Goal: Task Accomplishment & Management: Manage account settings

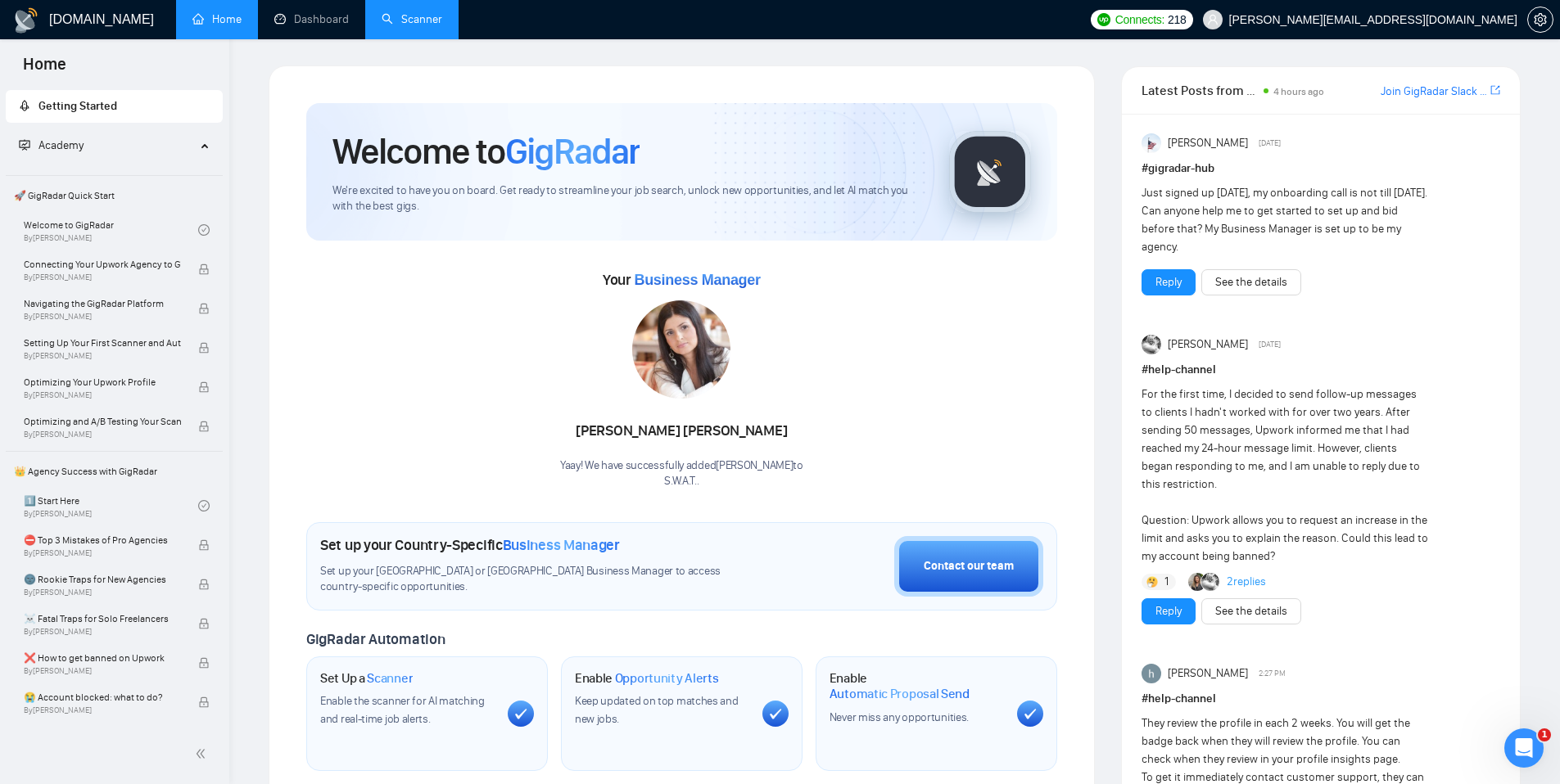
click at [409, 22] on link "Scanner" at bounding box center [412, 19] width 61 height 14
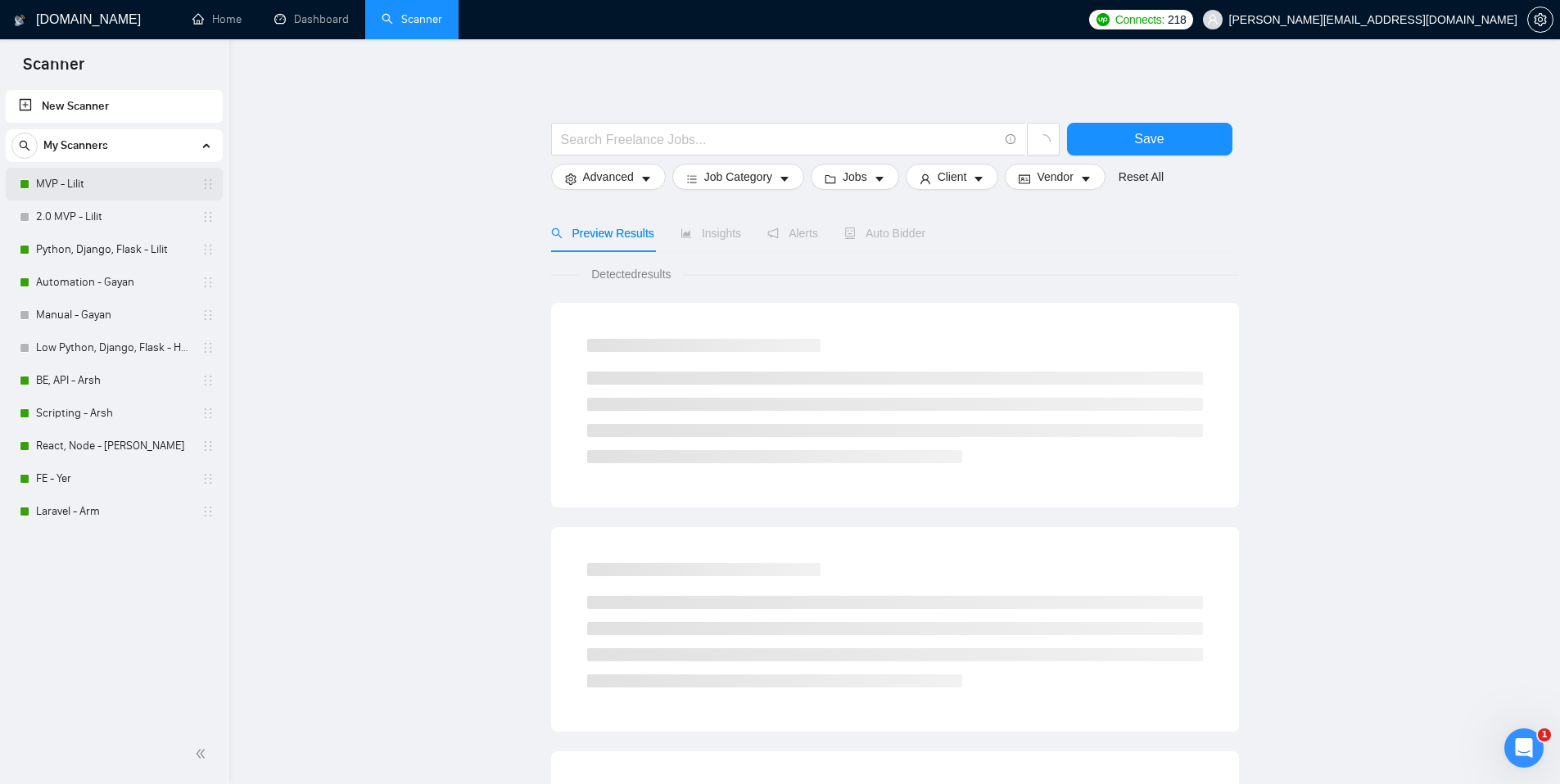
click at [81, 186] on link "MVP - Lilit" at bounding box center [113, 183] width 155 height 33
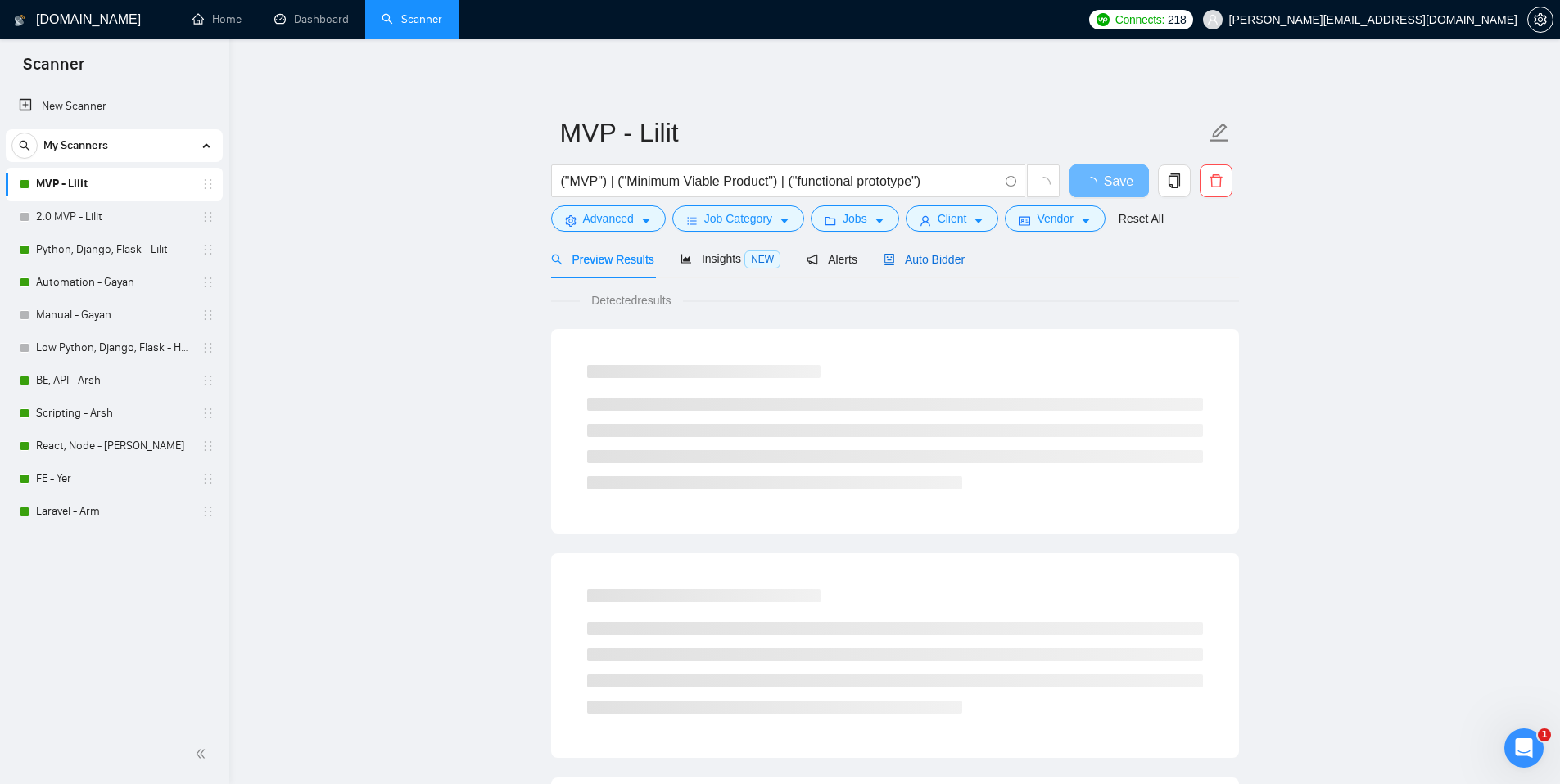
click at [943, 265] on span "Auto Bidder" at bounding box center [924, 259] width 81 height 13
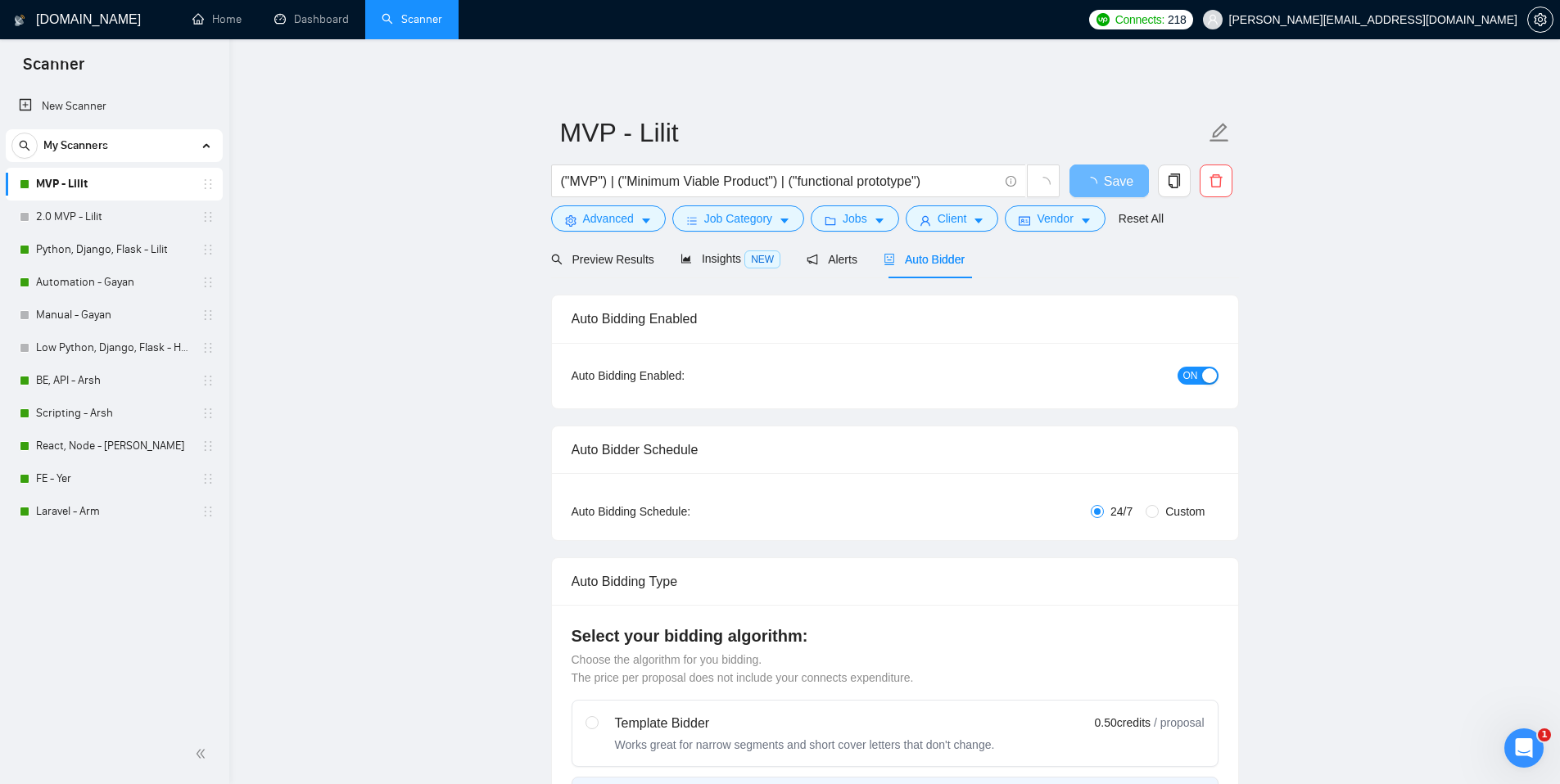
checkbox input "true"
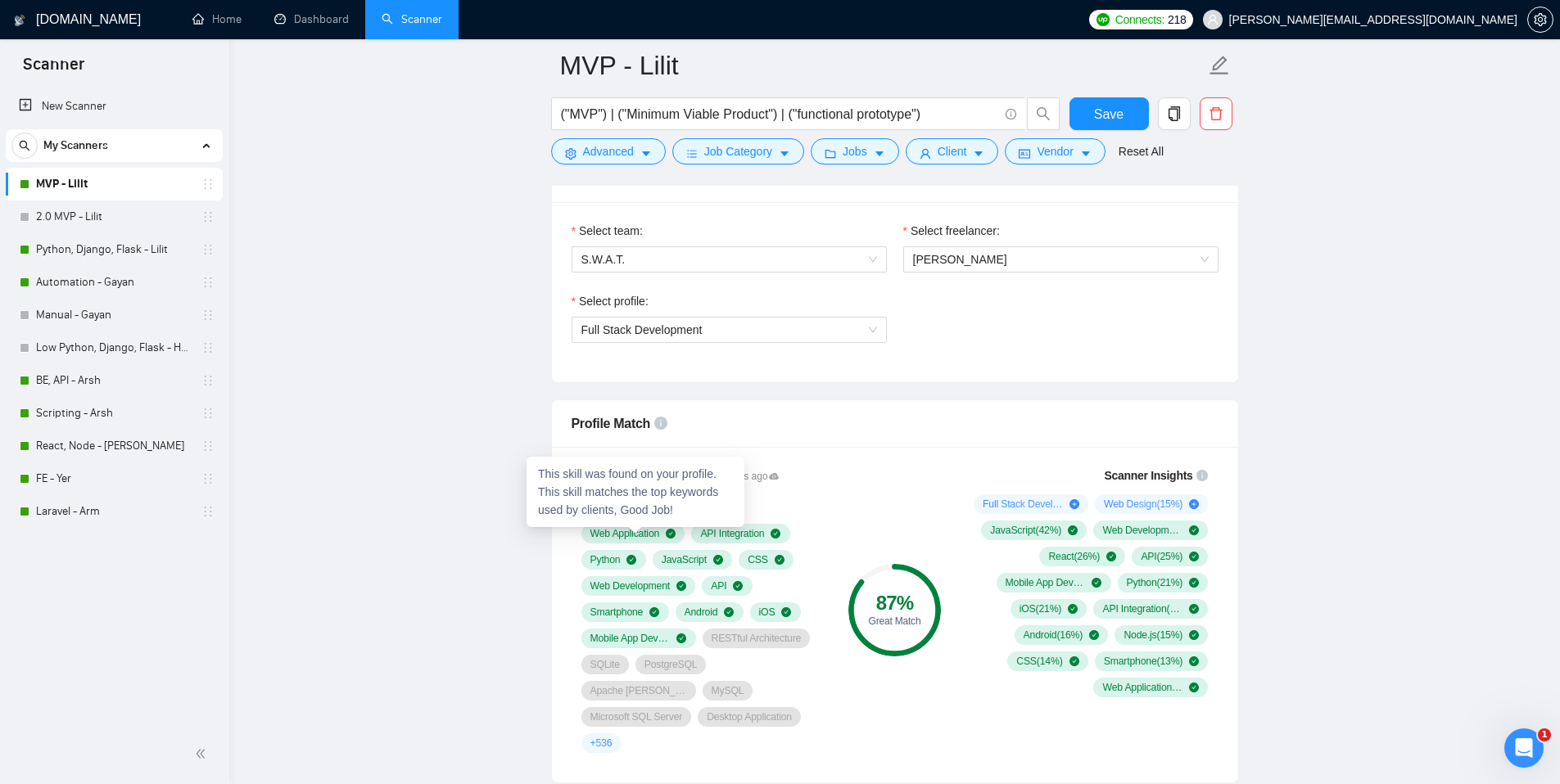
scroll to position [843, 0]
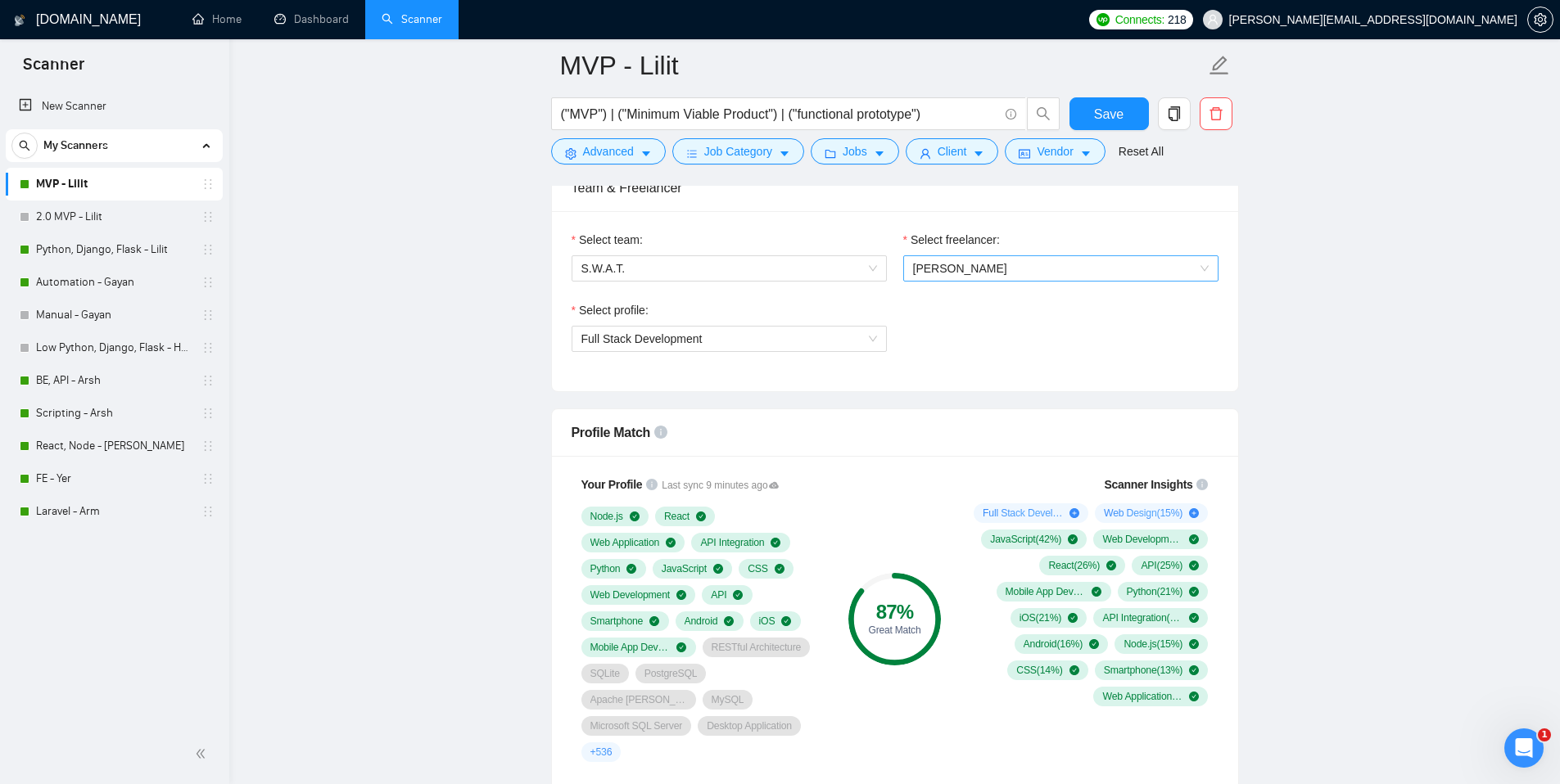
click at [992, 269] on span "Lilit Sargsyan" at bounding box center [1061, 269] width 296 height 24
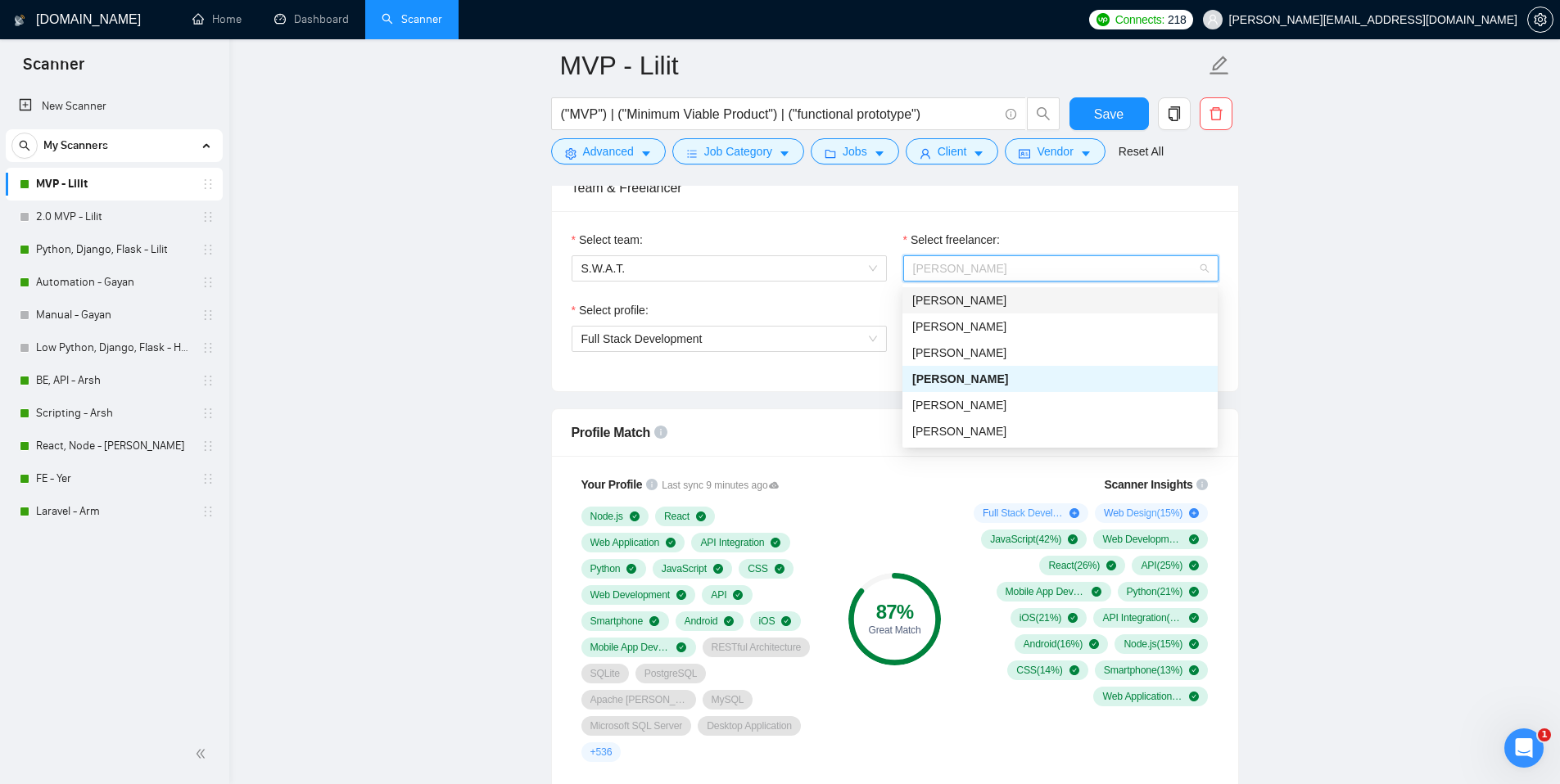
click at [969, 306] on span "Arman Petrosyan" at bounding box center [959, 300] width 95 height 13
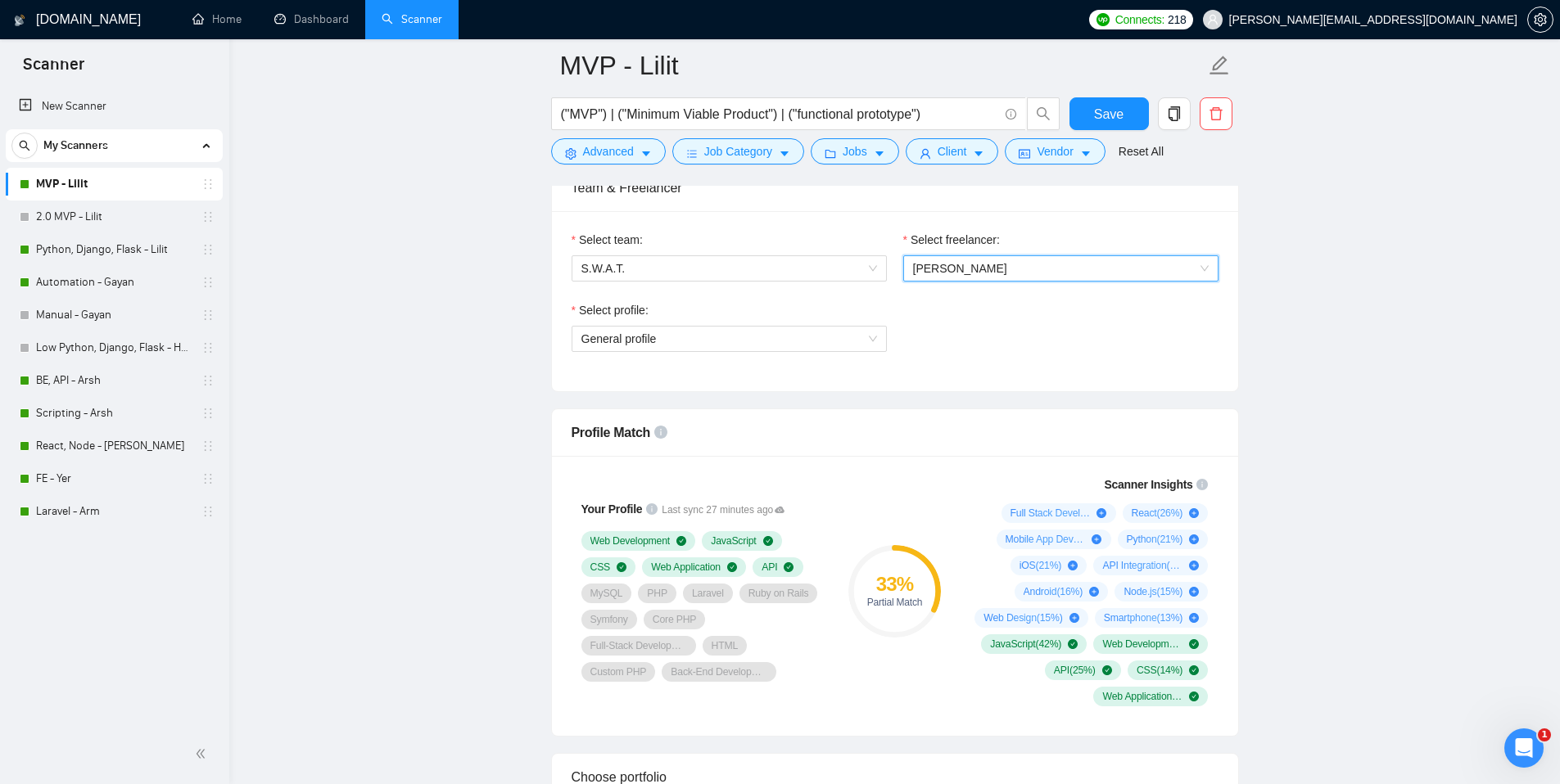
click at [966, 278] on span "Arman Petrosyan" at bounding box center [1061, 269] width 296 height 24
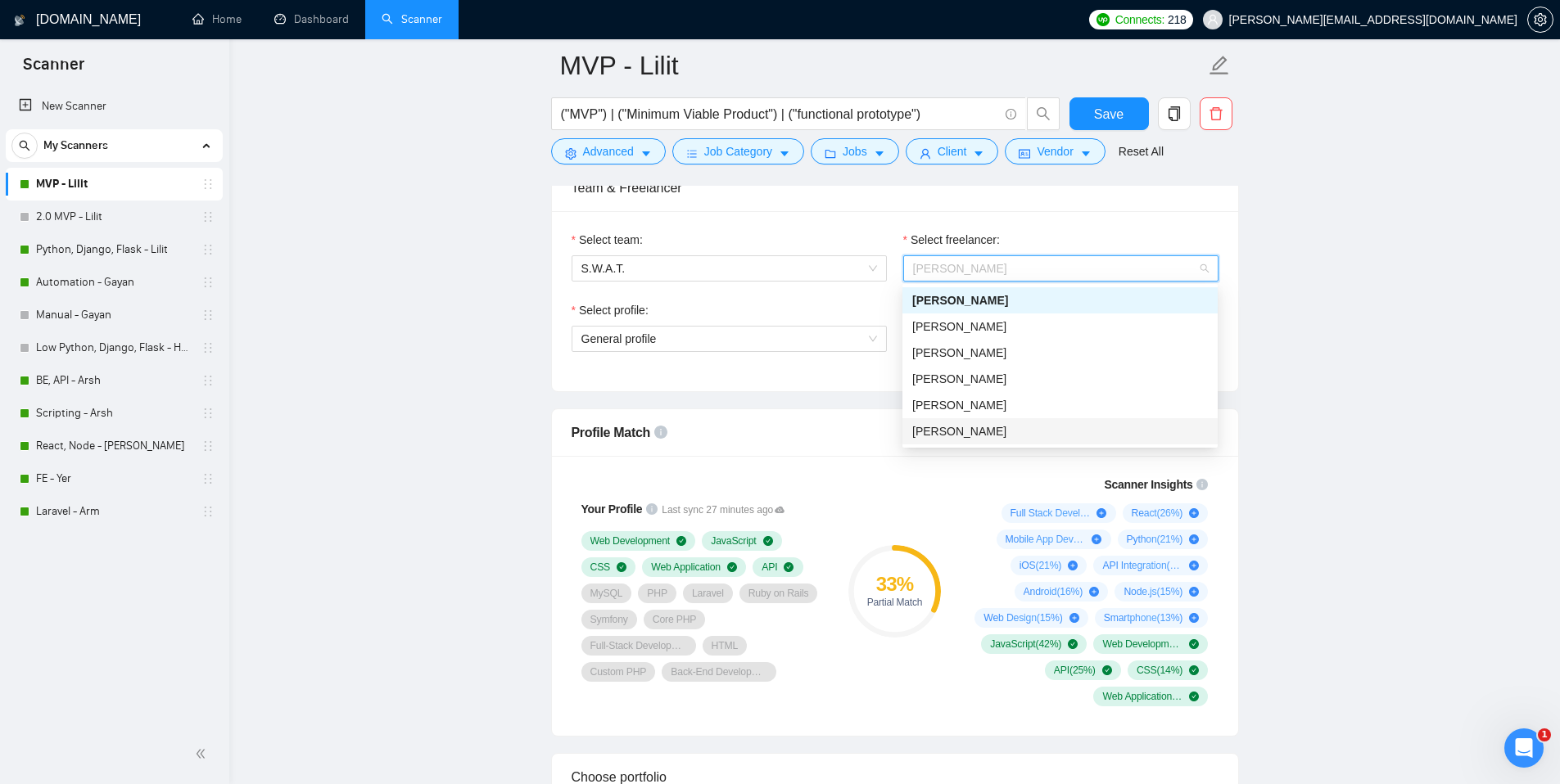
click at [957, 433] on span "Yuri Stepanyan" at bounding box center [959, 431] width 95 height 13
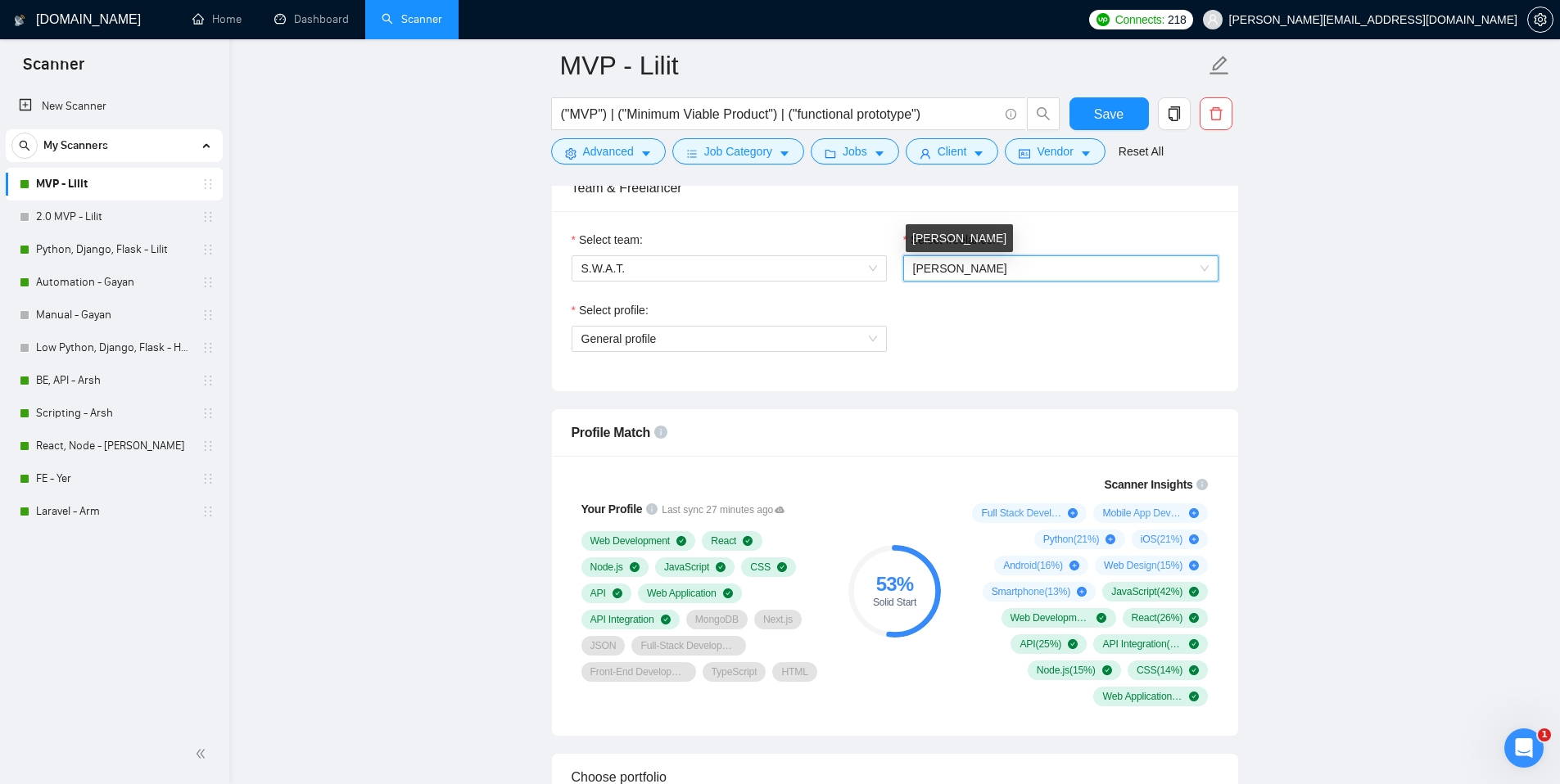
click at [972, 267] on span "Yuri Stepanyan" at bounding box center [960, 269] width 95 height 13
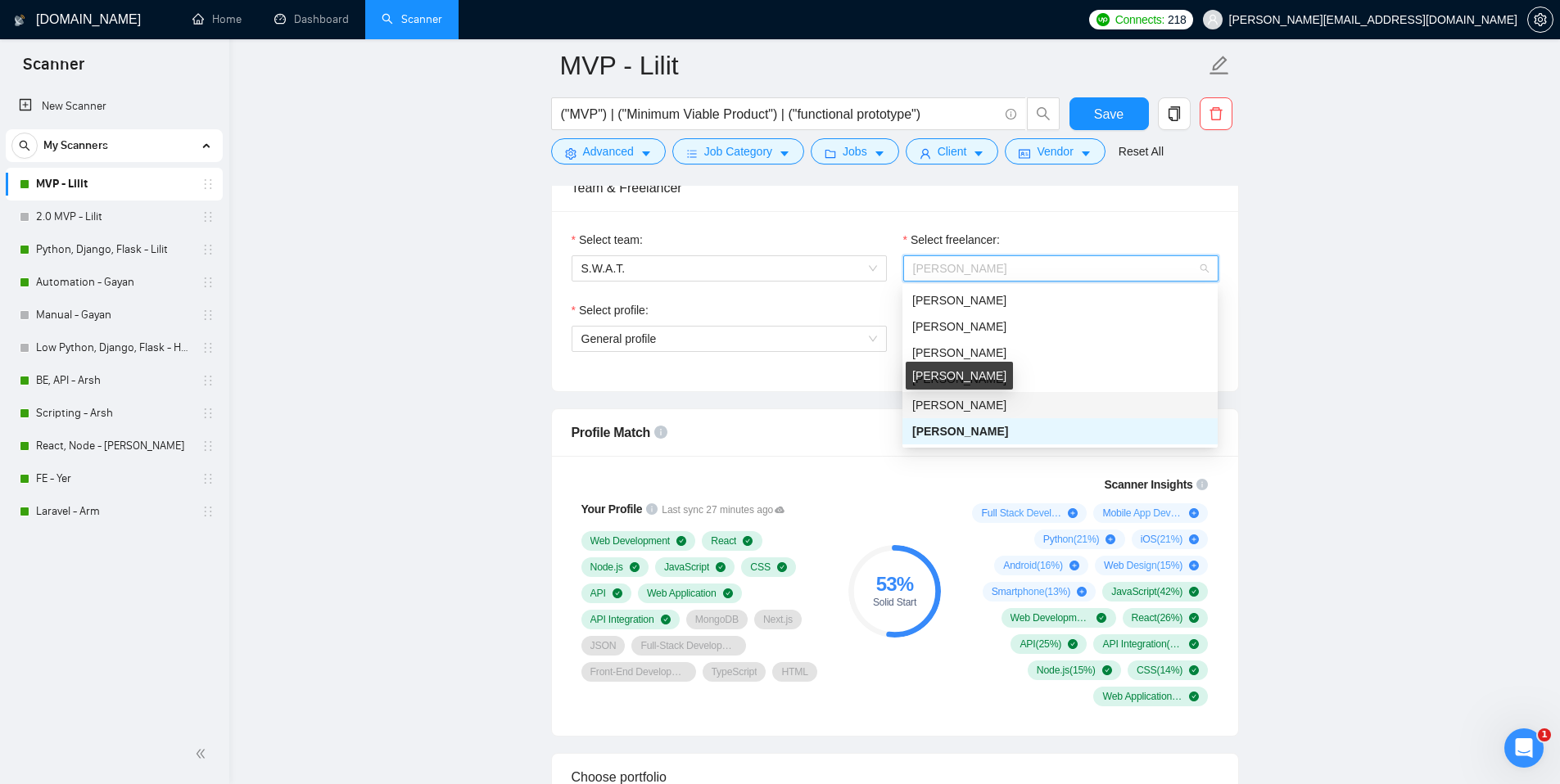
click at [948, 404] on span "Gayane Makaryan" at bounding box center [959, 405] width 95 height 13
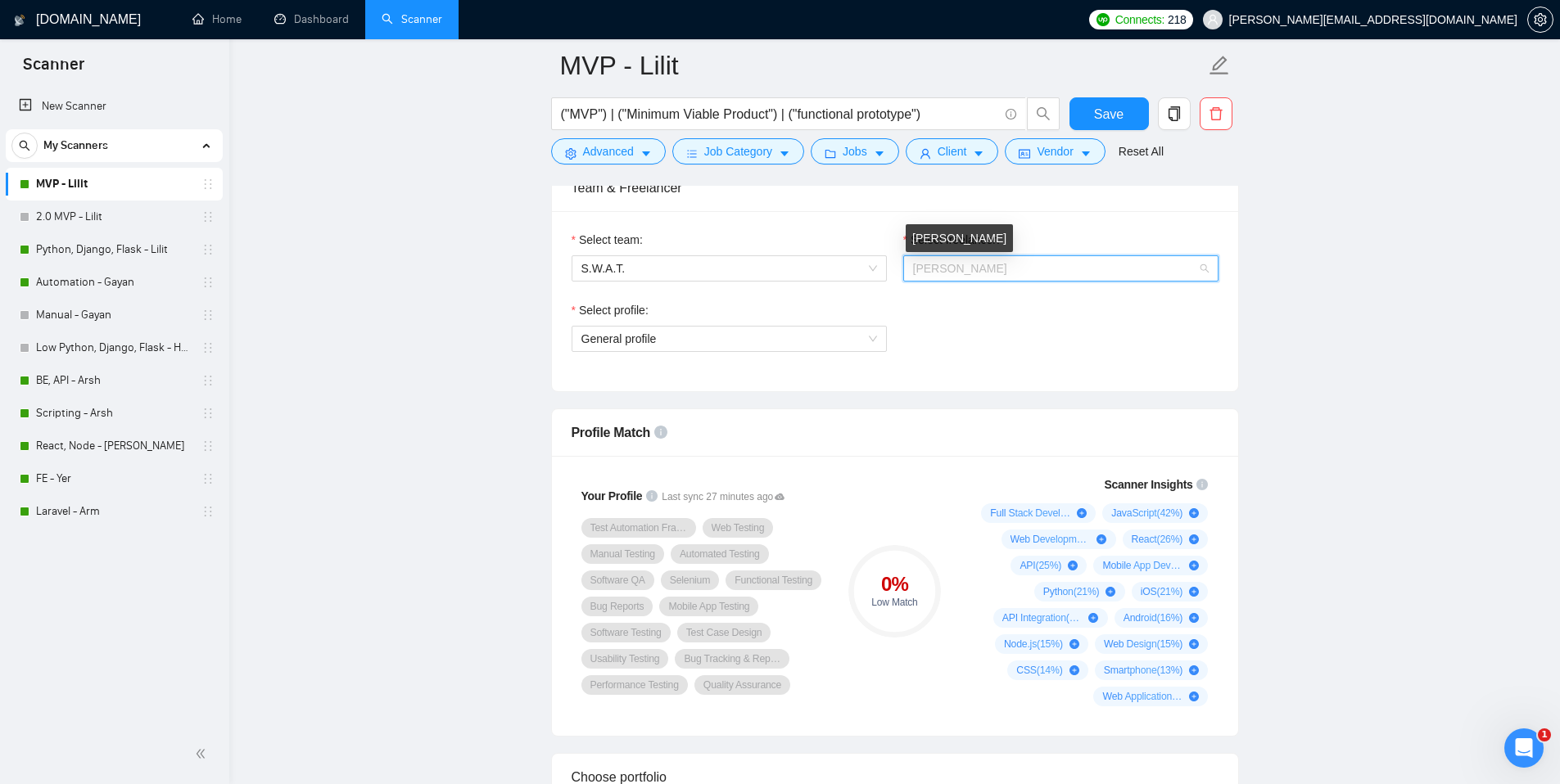
click at [964, 267] on span "Gayane Makaryan" at bounding box center [960, 269] width 95 height 13
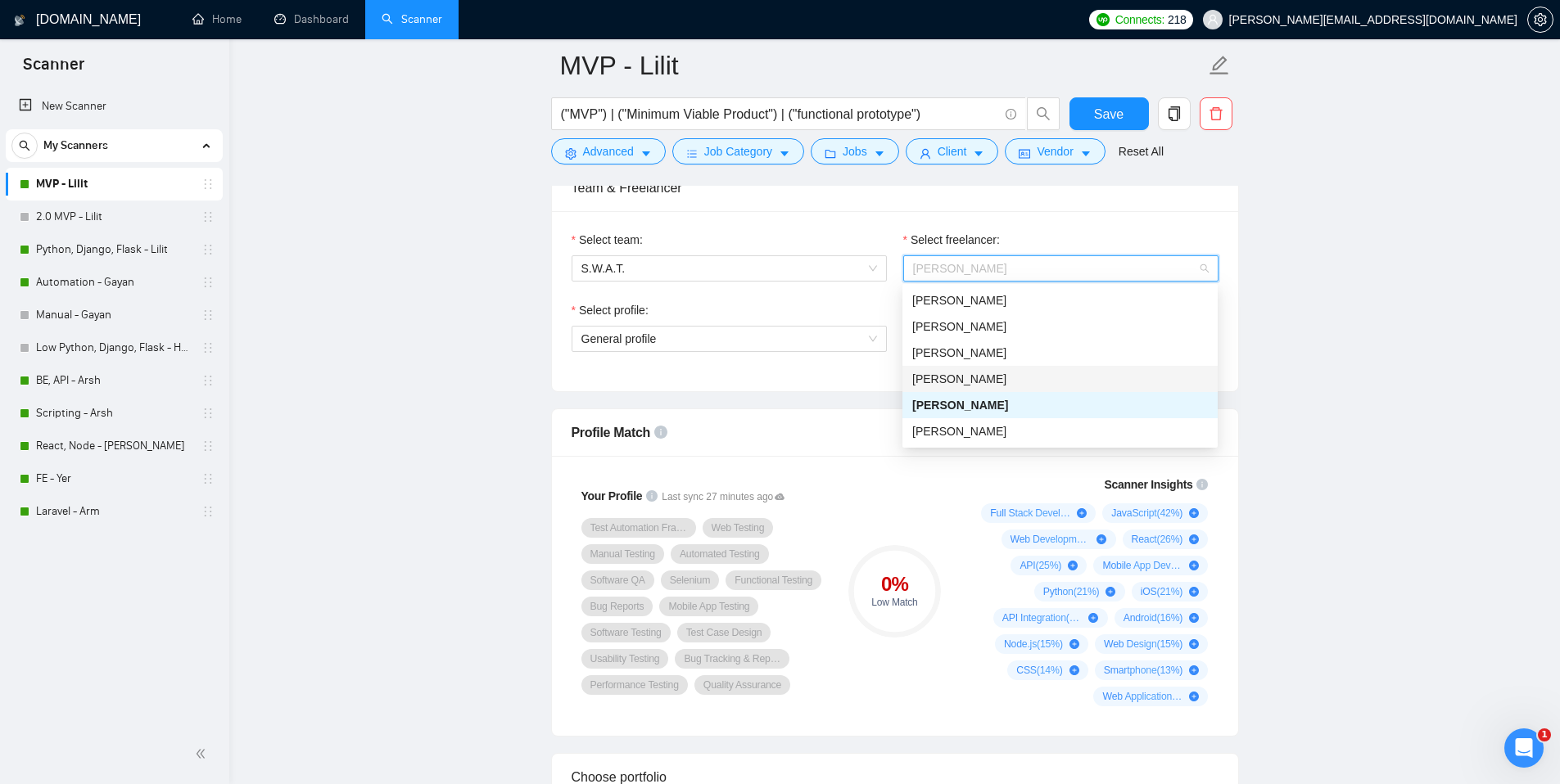
click at [952, 385] on span "Lilit Sargsyan" at bounding box center [959, 379] width 95 height 13
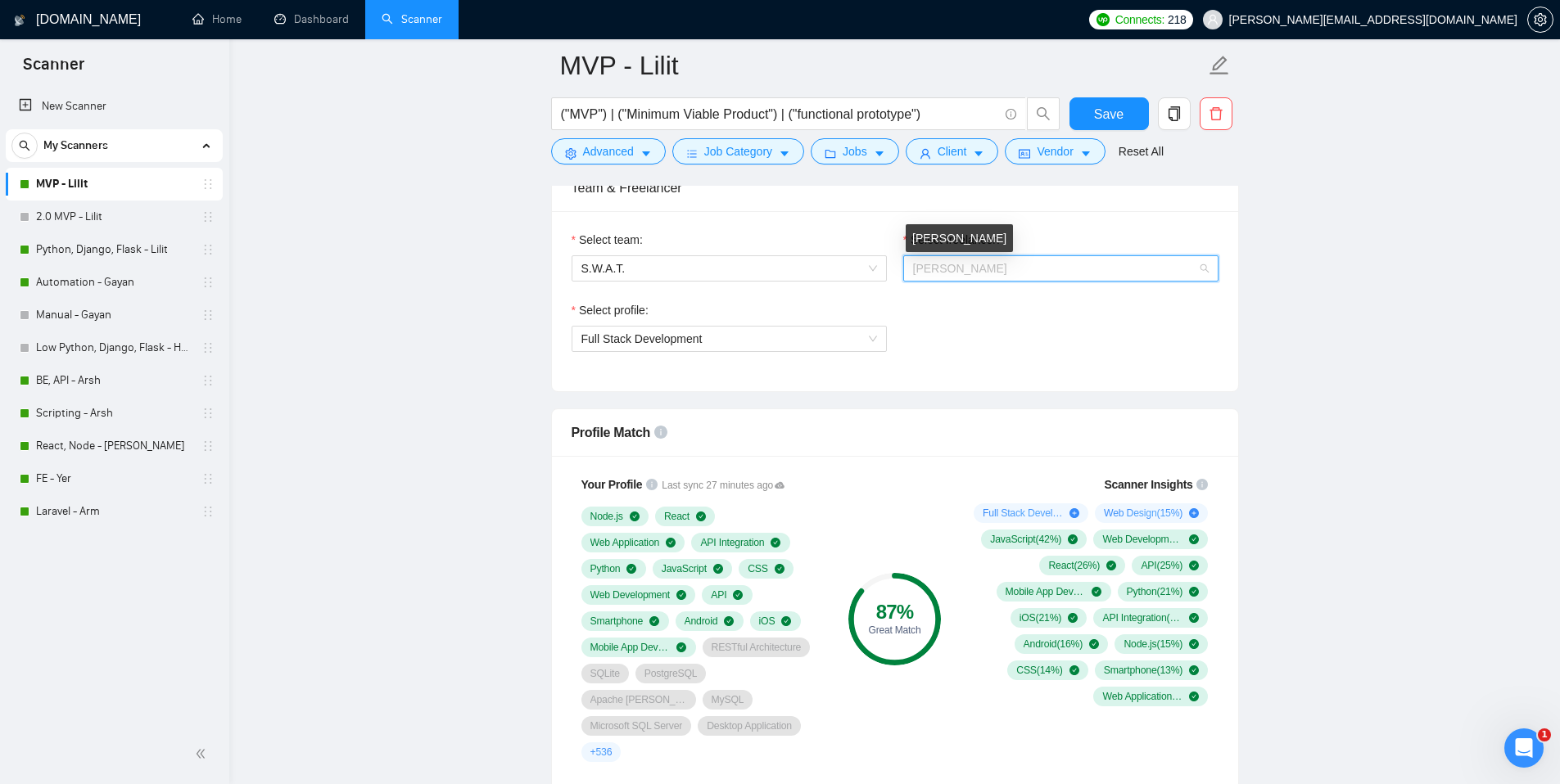
click at [948, 270] on span "Lilit Sargsyan" at bounding box center [960, 269] width 95 height 13
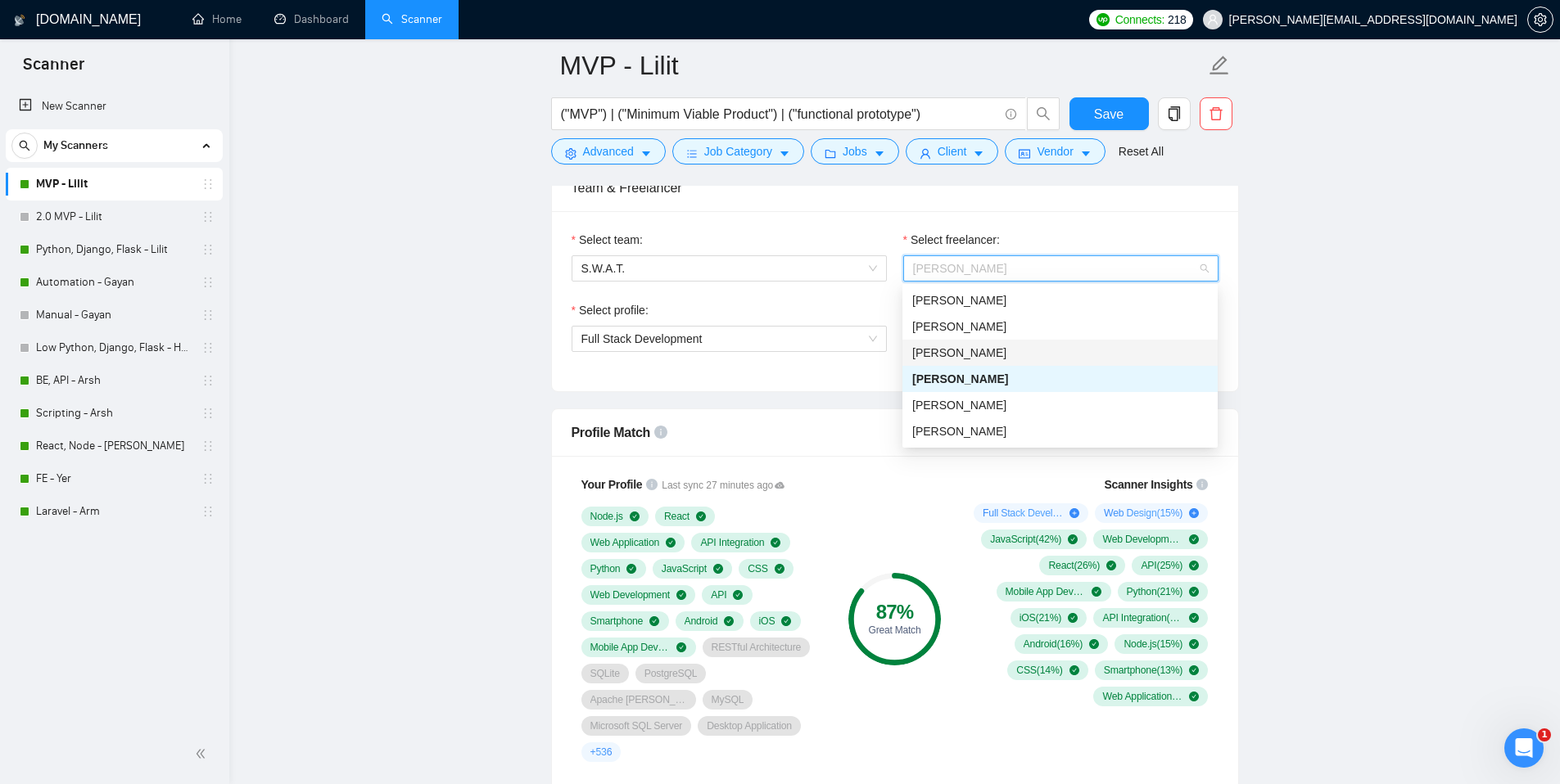
click at [942, 355] on span "Arshak Grigoryan" at bounding box center [959, 353] width 95 height 13
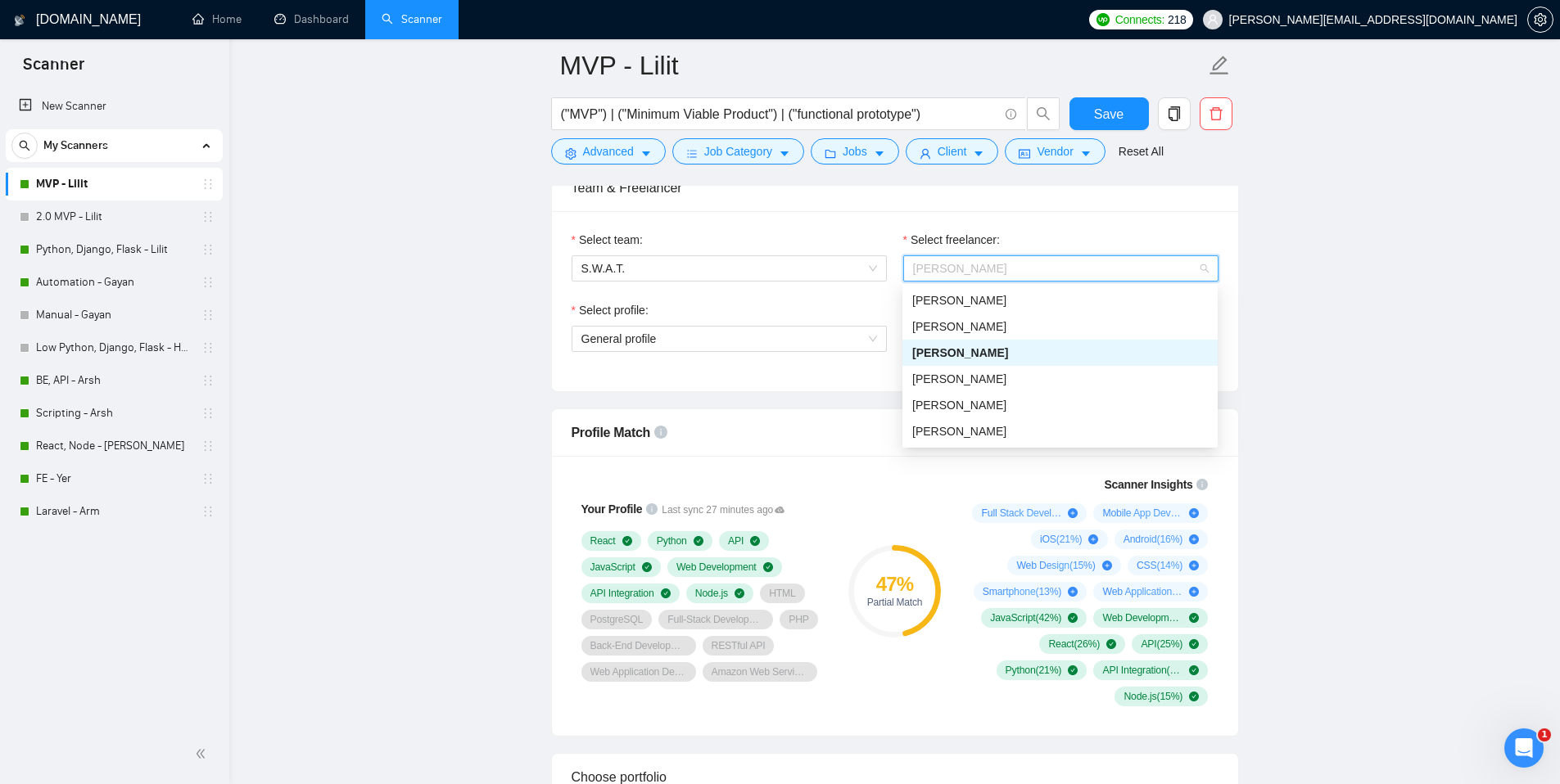
click at [953, 278] on span "Arshak Grigoryan" at bounding box center [1061, 269] width 296 height 24
click at [936, 321] on div "Arshak Grigoryan" at bounding box center [961, 324] width 108 height 28
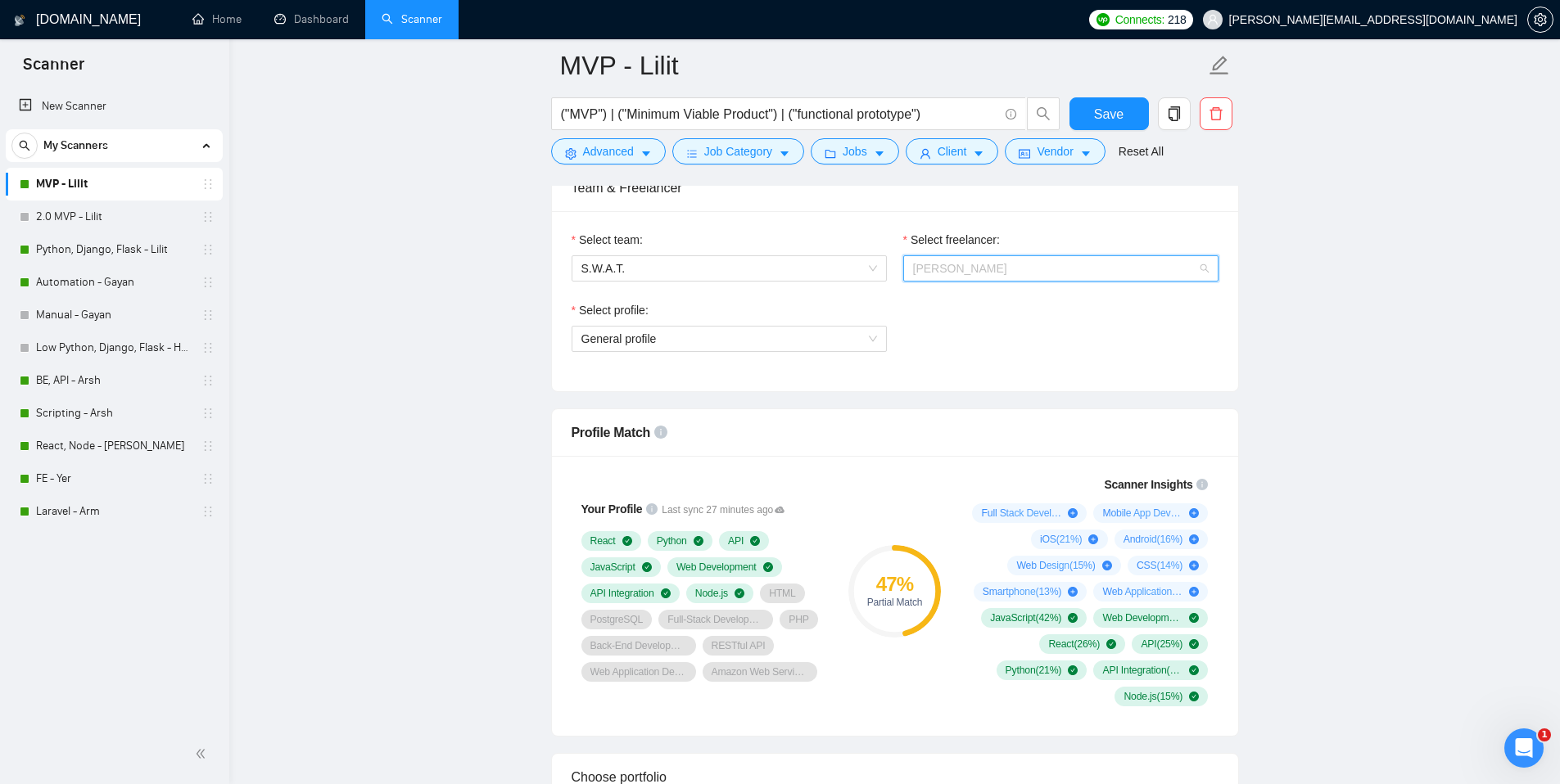
click at [936, 271] on span "Arshak Grigoryan" at bounding box center [960, 269] width 95 height 13
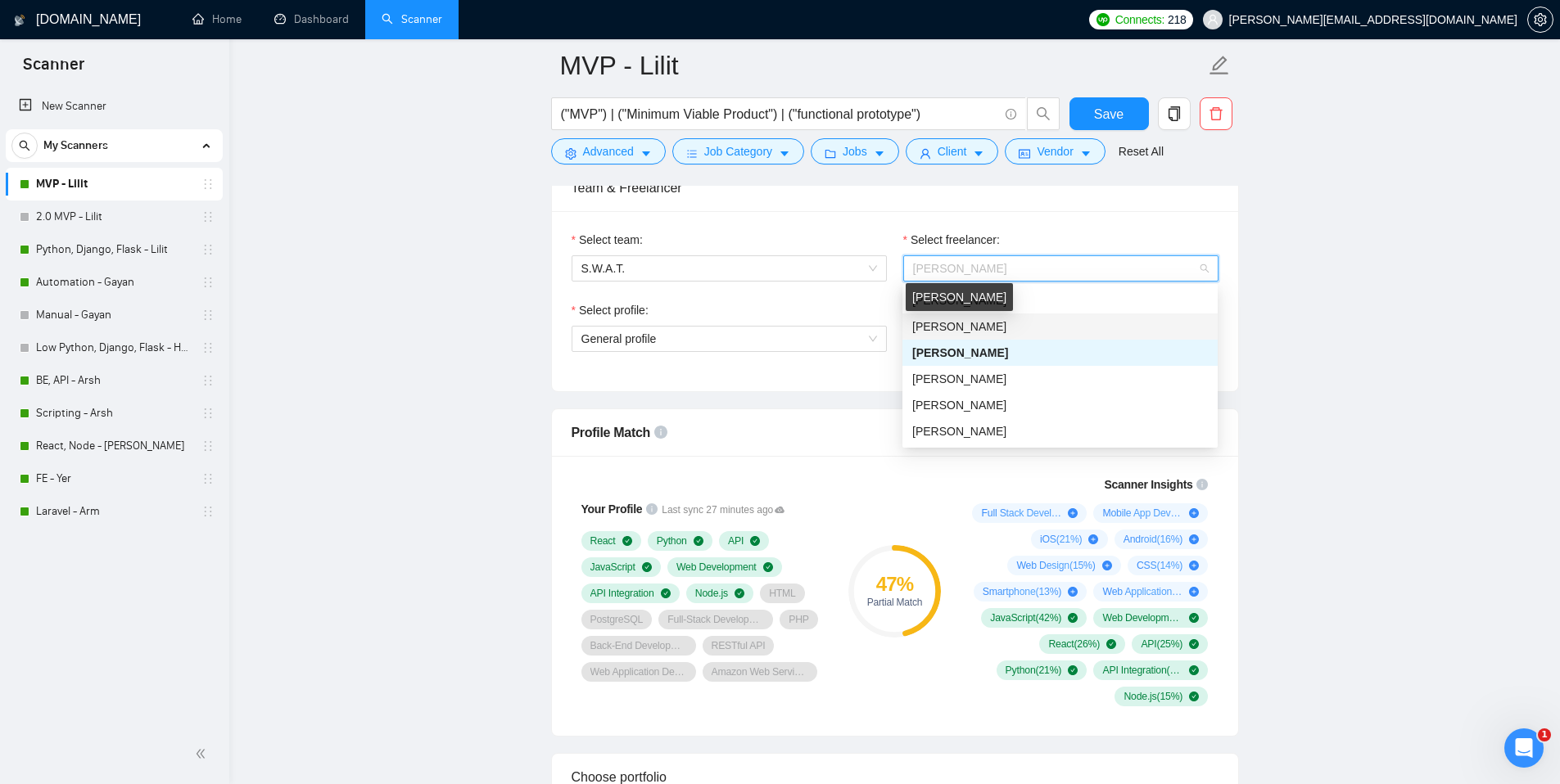
click at [942, 331] on span "Yeranuhi Petrosyan" at bounding box center [959, 327] width 95 height 13
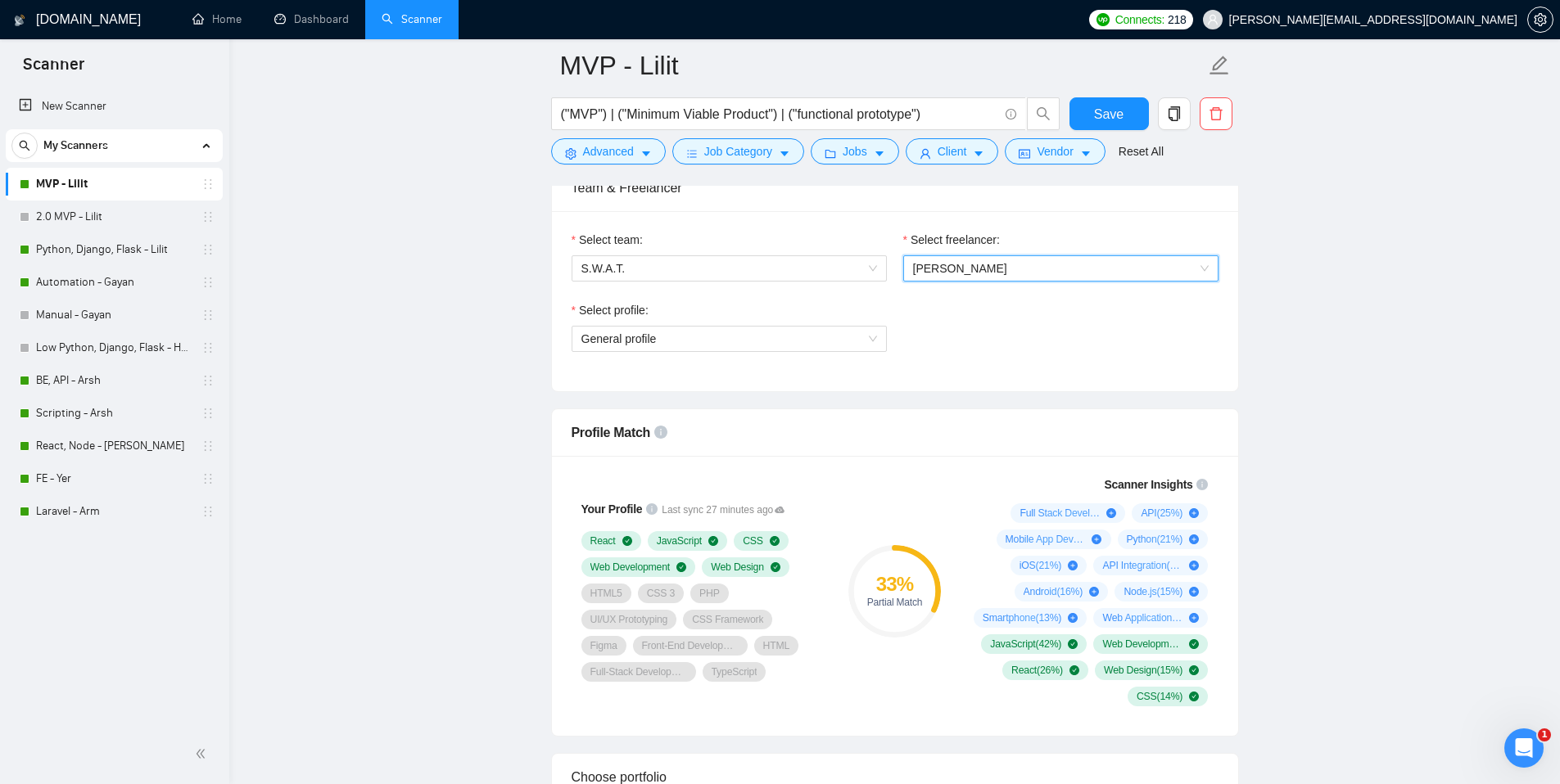
click at [949, 275] on span "Yeranuhi Petrosyan" at bounding box center [1061, 269] width 296 height 24
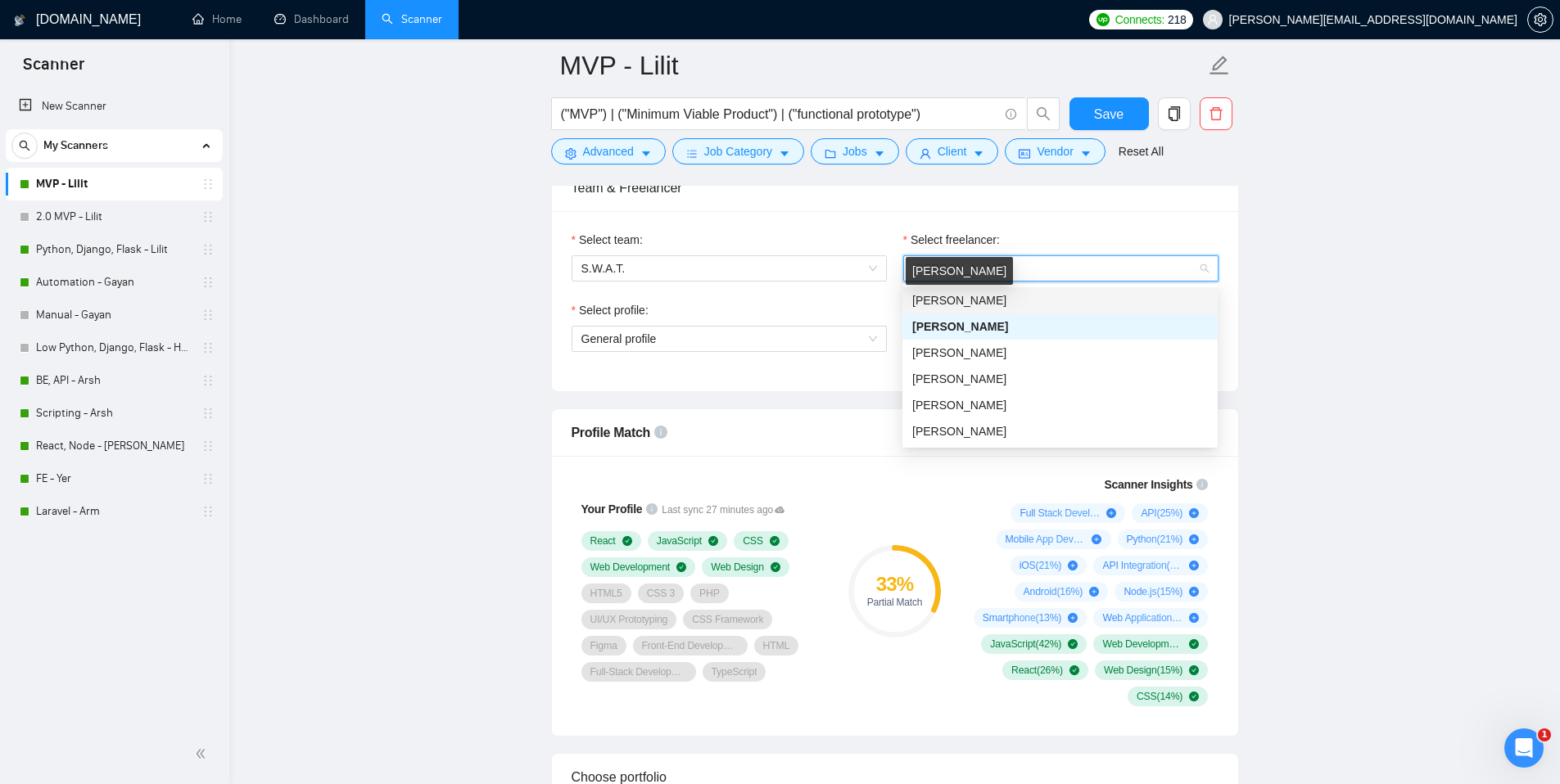
click at [954, 300] on span "Arman Petrosyan" at bounding box center [959, 300] width 95 height 13
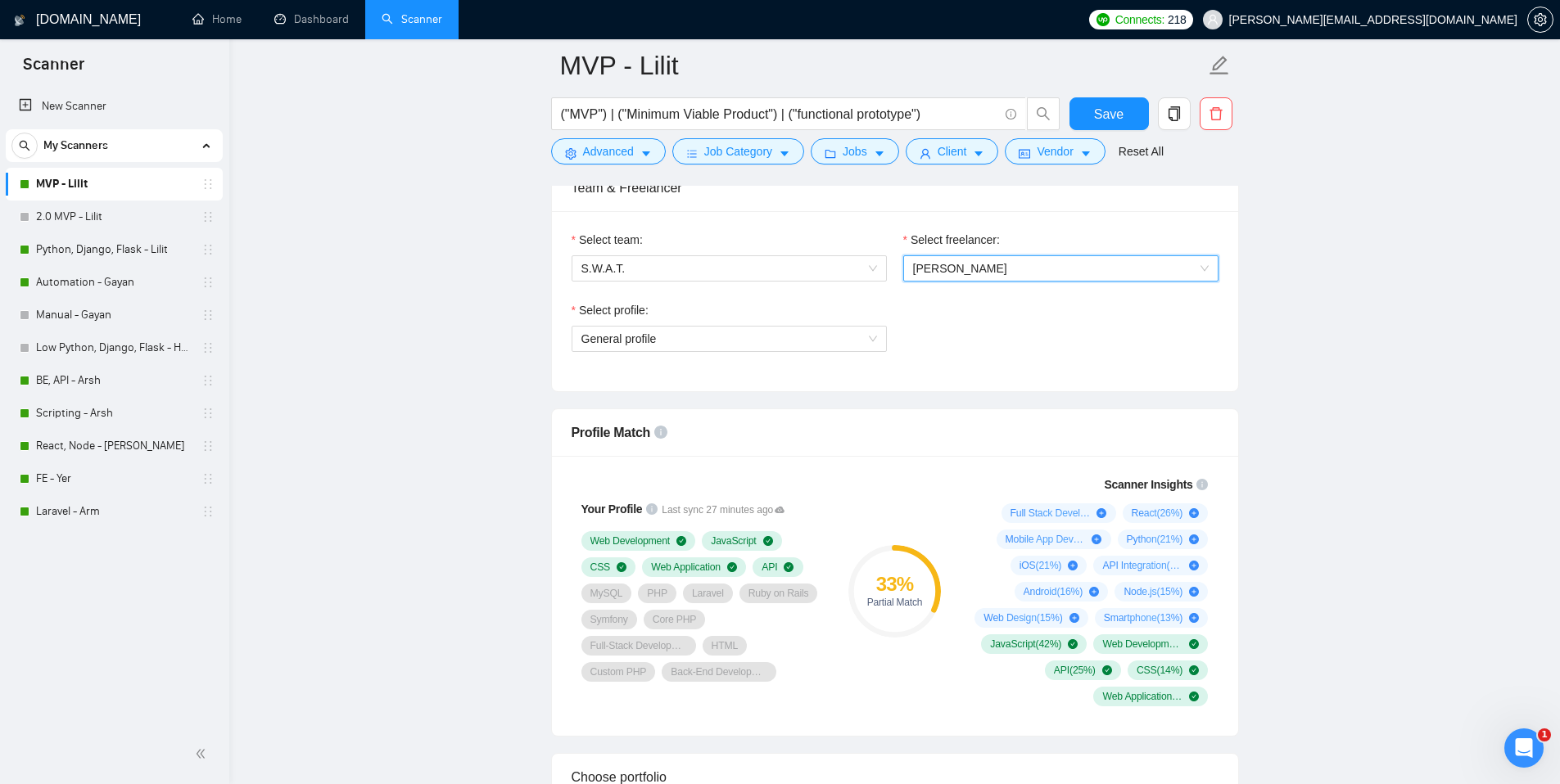
click at [837, 301] on div "Select profile:" at bounding box center [729, 313] width 315 height 24
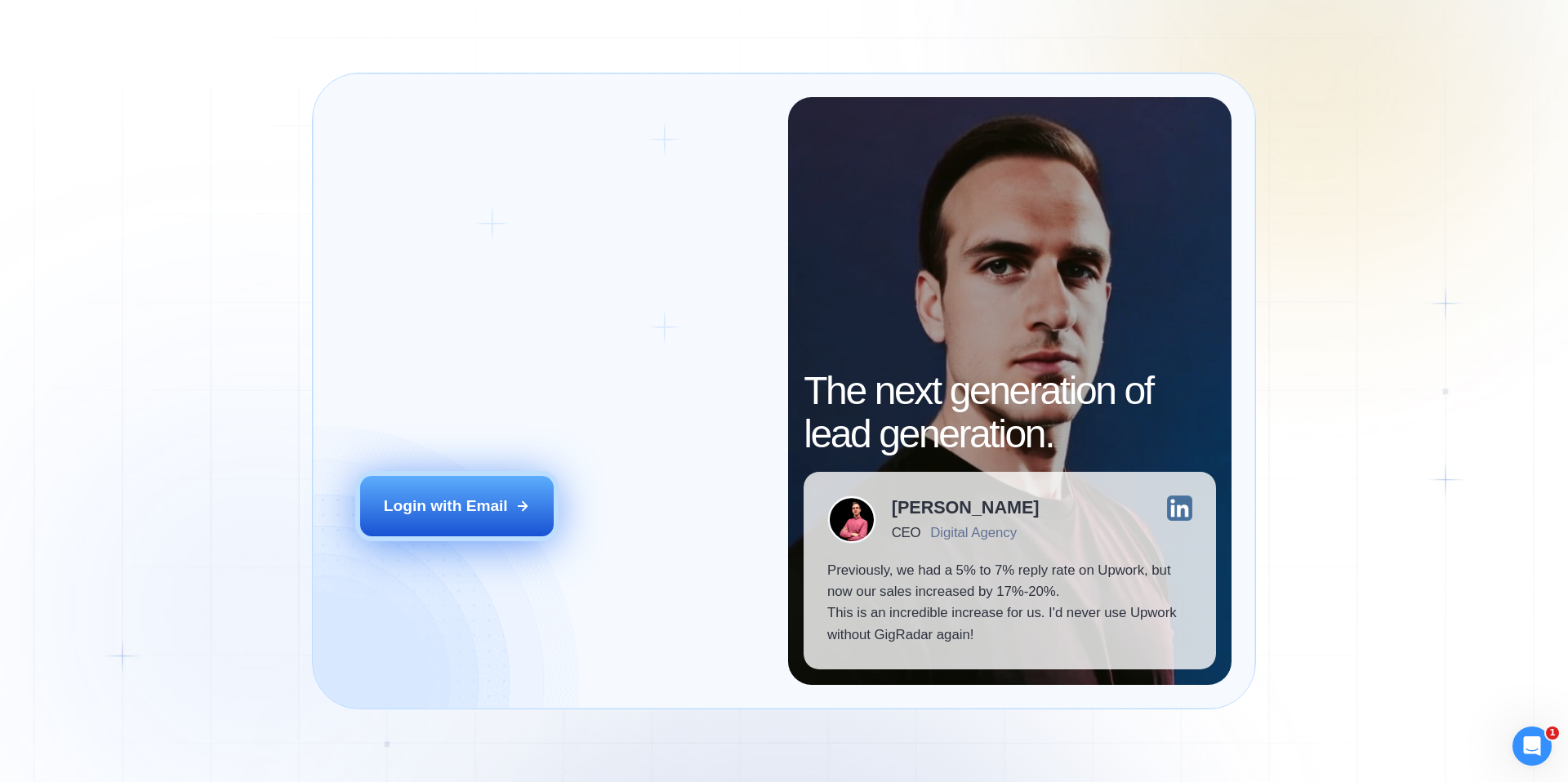
click at [475, 501] on div "Login with Email" at bounding box center [445, 506] width 124 height 21
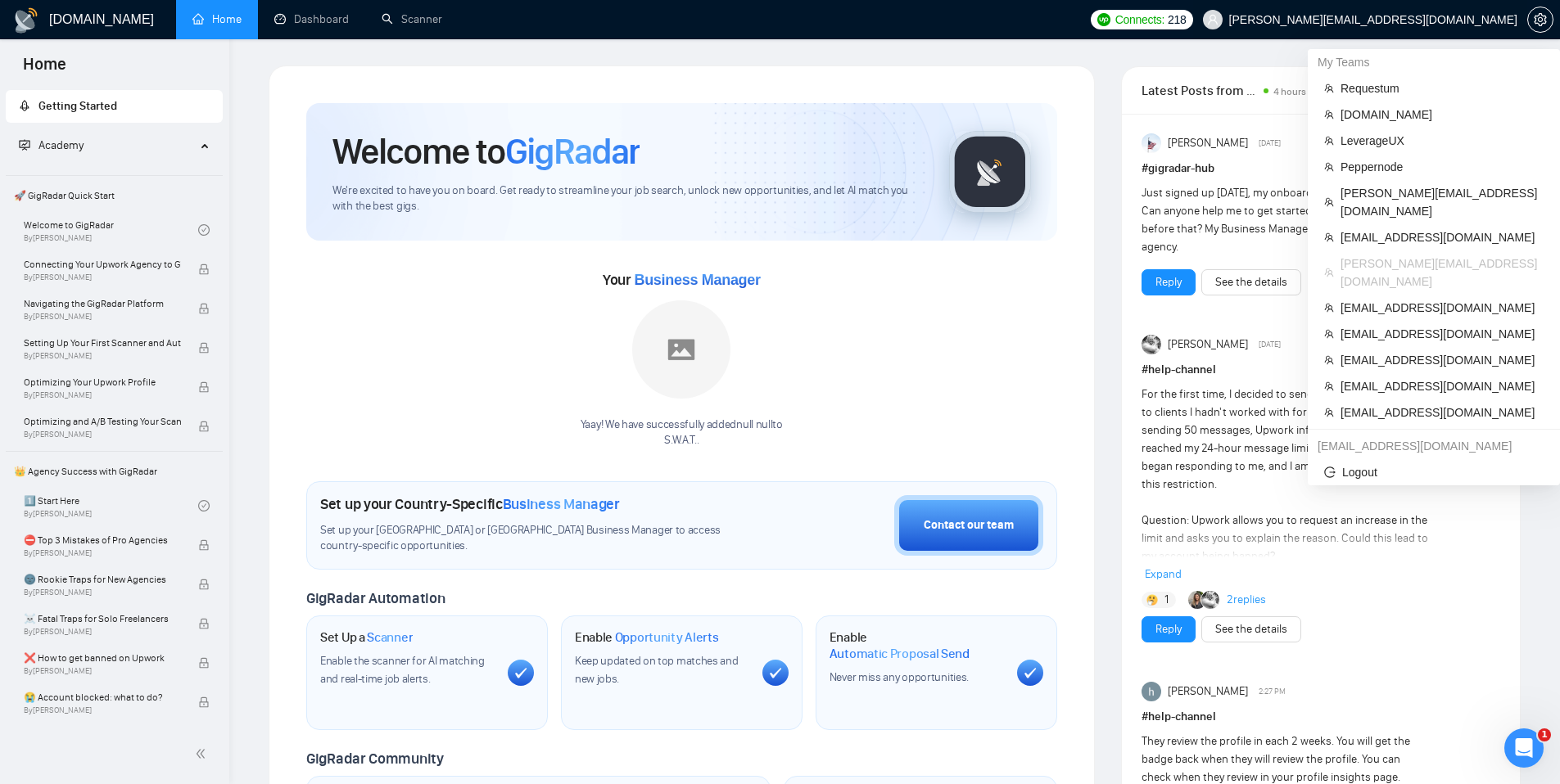
click at [1436, 20] on span "[PERSON_NAME][EMAIL_ADDRESS][DOMAIN_NAME]" at bounding box center [1373, 20] width 288 height 0
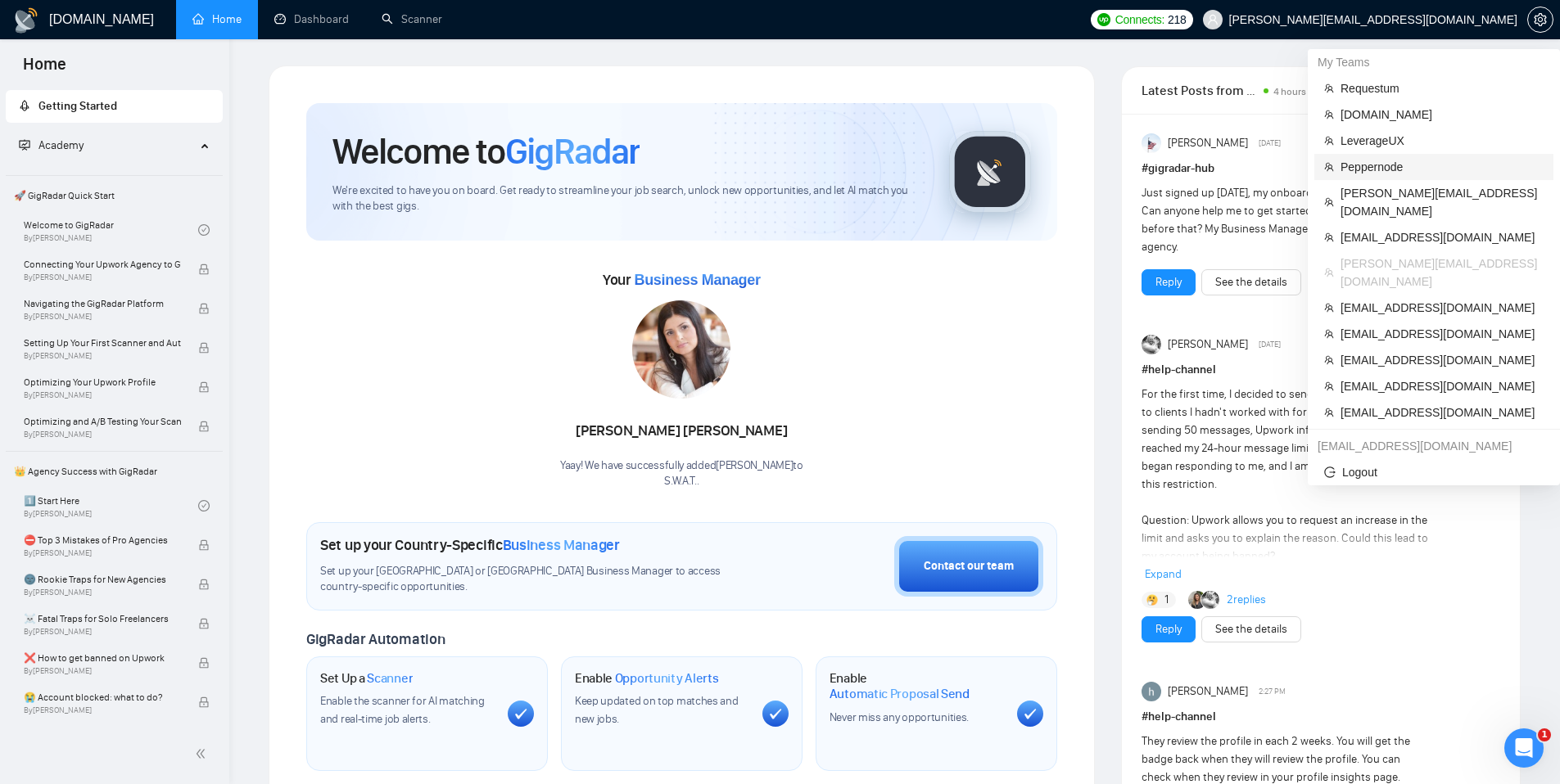
click at [1395, 160] on span "Peppernode" at bounding box center [1441, 167] width 203 height 18
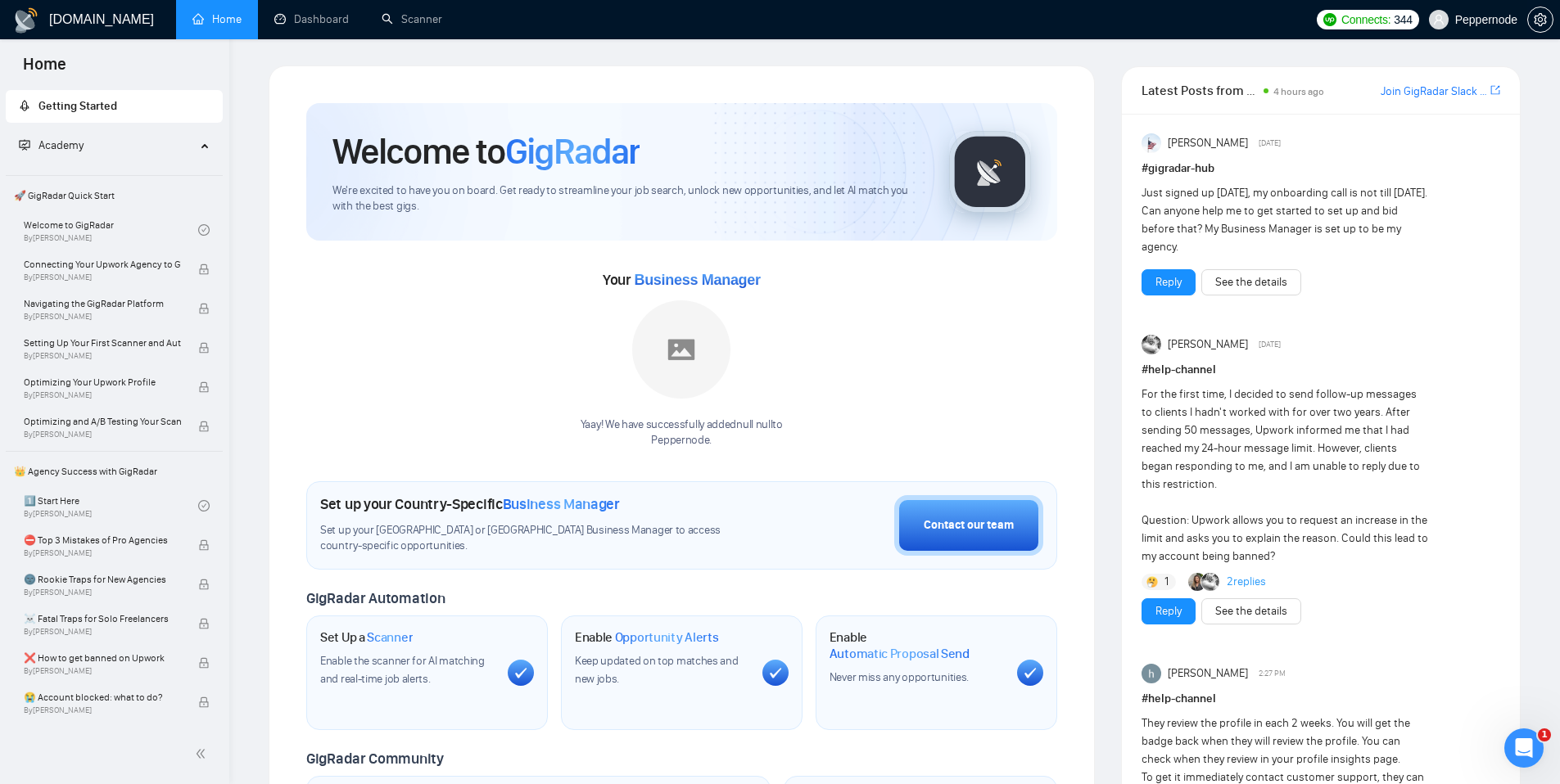
click at [1492, 20] on span "Peppernode" at bounding box center [1486, 20] width 62 height 0
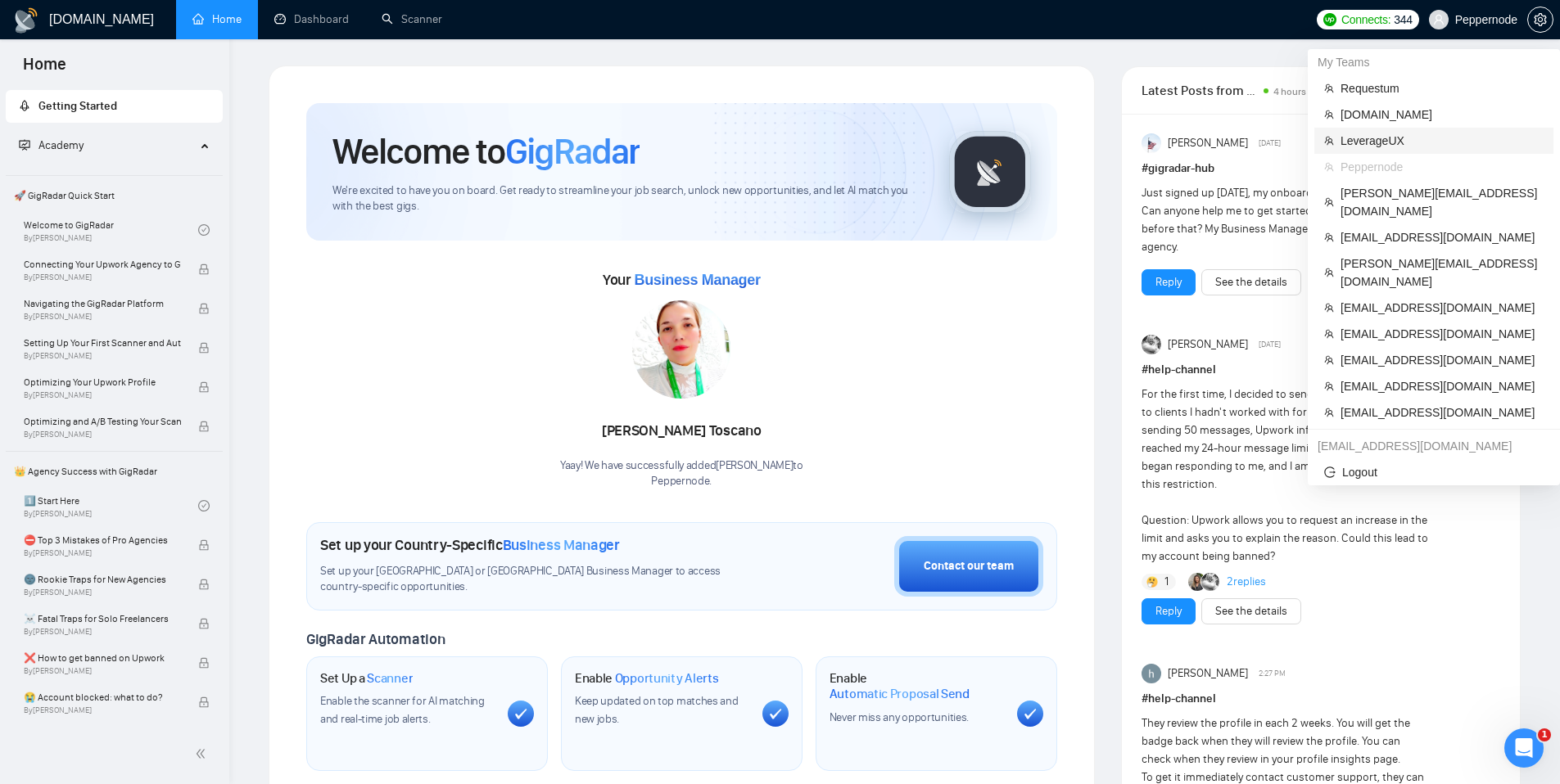
click at [1384, 138] on span "LeverageUX" at bounding box center [1441, 140] width 203 height 18
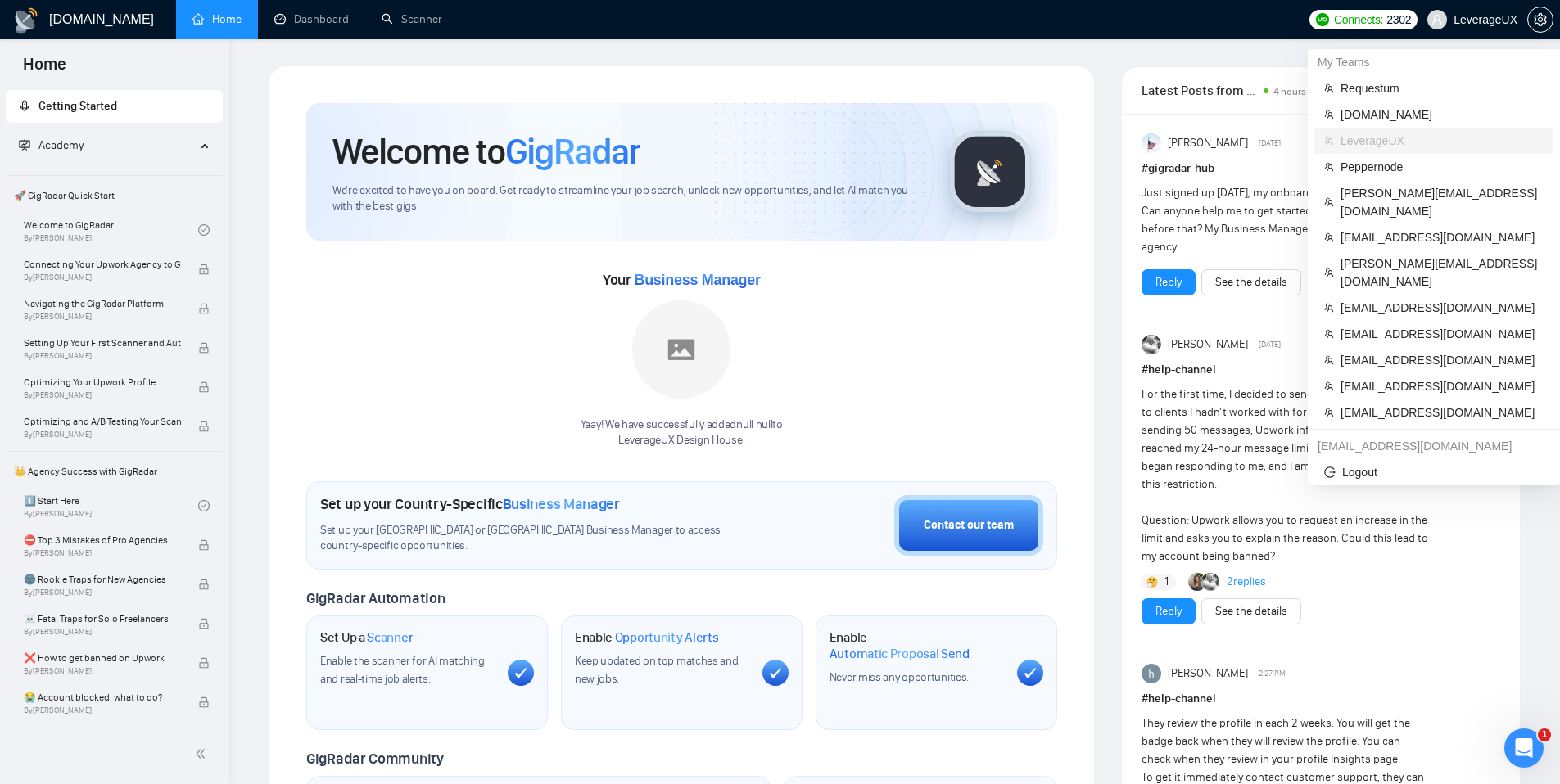
click at [1472, 20] on span "LeverageUX" at bounding box center [1485, 20] width 64 height 0
click at [1389, 158] on span "Peppernode" at bounding box center [1441, 167] width 203 height 18
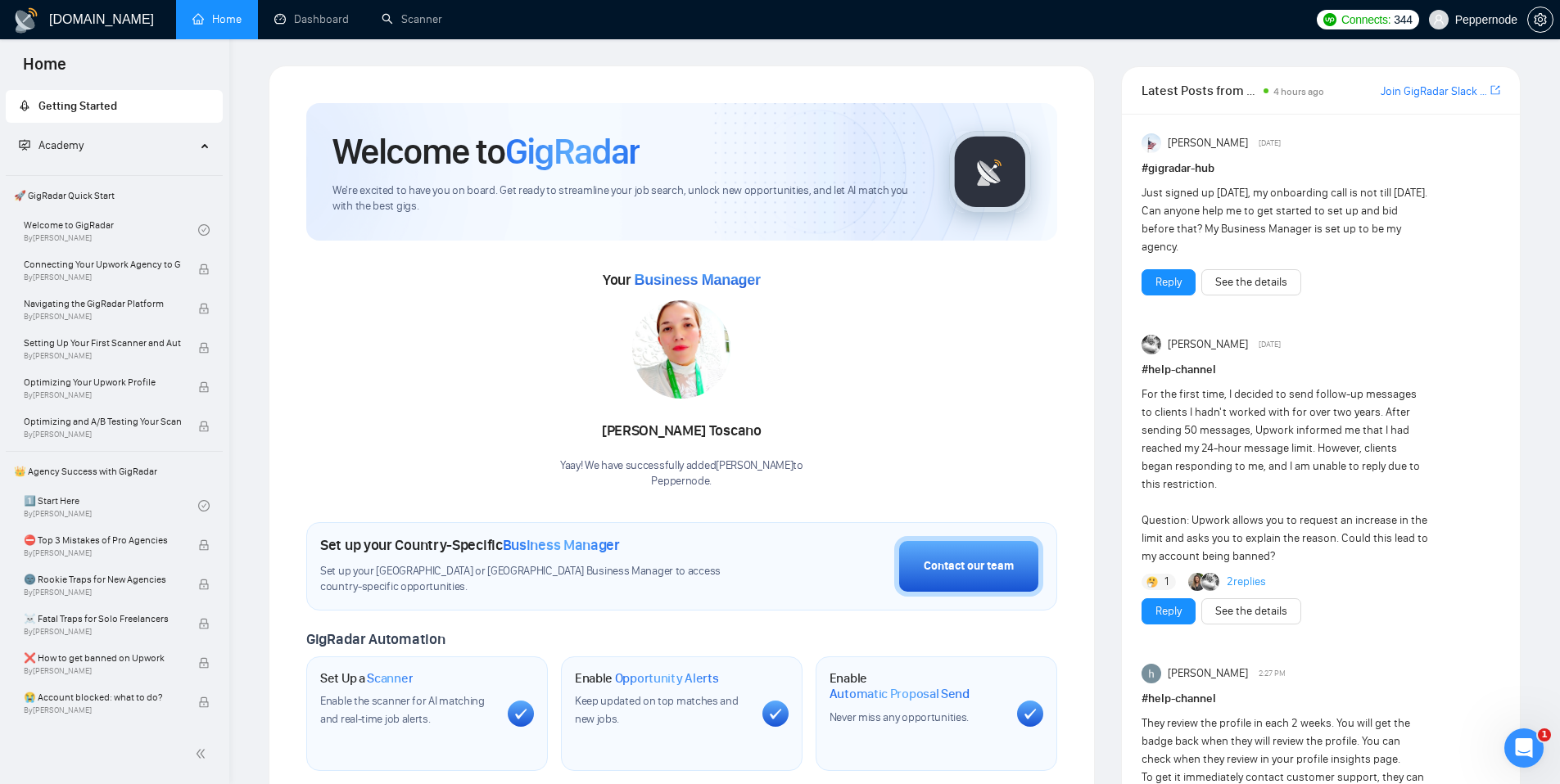
click at [817, 20] on ul "Home Dashboard Scanner" at bounding box center [738, 20] width 1137 height 39
click at [783, 72] on div "Welcome to GigRadar We're excited to have you on board. Get ready to streamline…" at bounding box center [681, 609] width 826 height 1088
click at [507, 22] on link "Profile" at bounding box center [500, 19] width 51 height 14
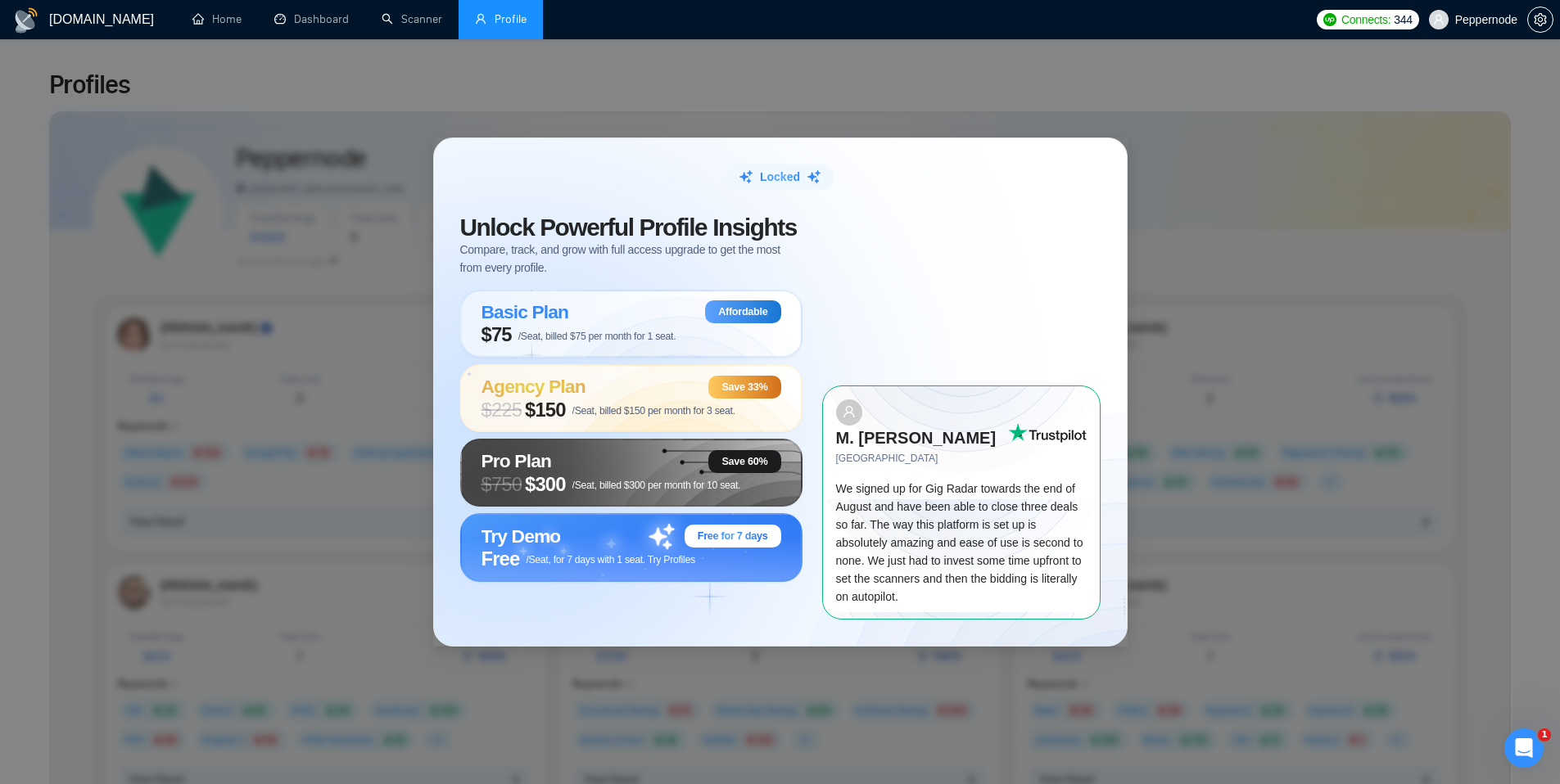
click at [867, 97] on div "Locked Unlock Powerful Profile Insights Compare, track, and grow with full acce…" at bounding box center [780, 392] width 1560 height 784
click at [597, 566] on span "/Seat, for 7 days with 1 seat. Try Profiles" at bounding box center [610, 559] width 168 height 11
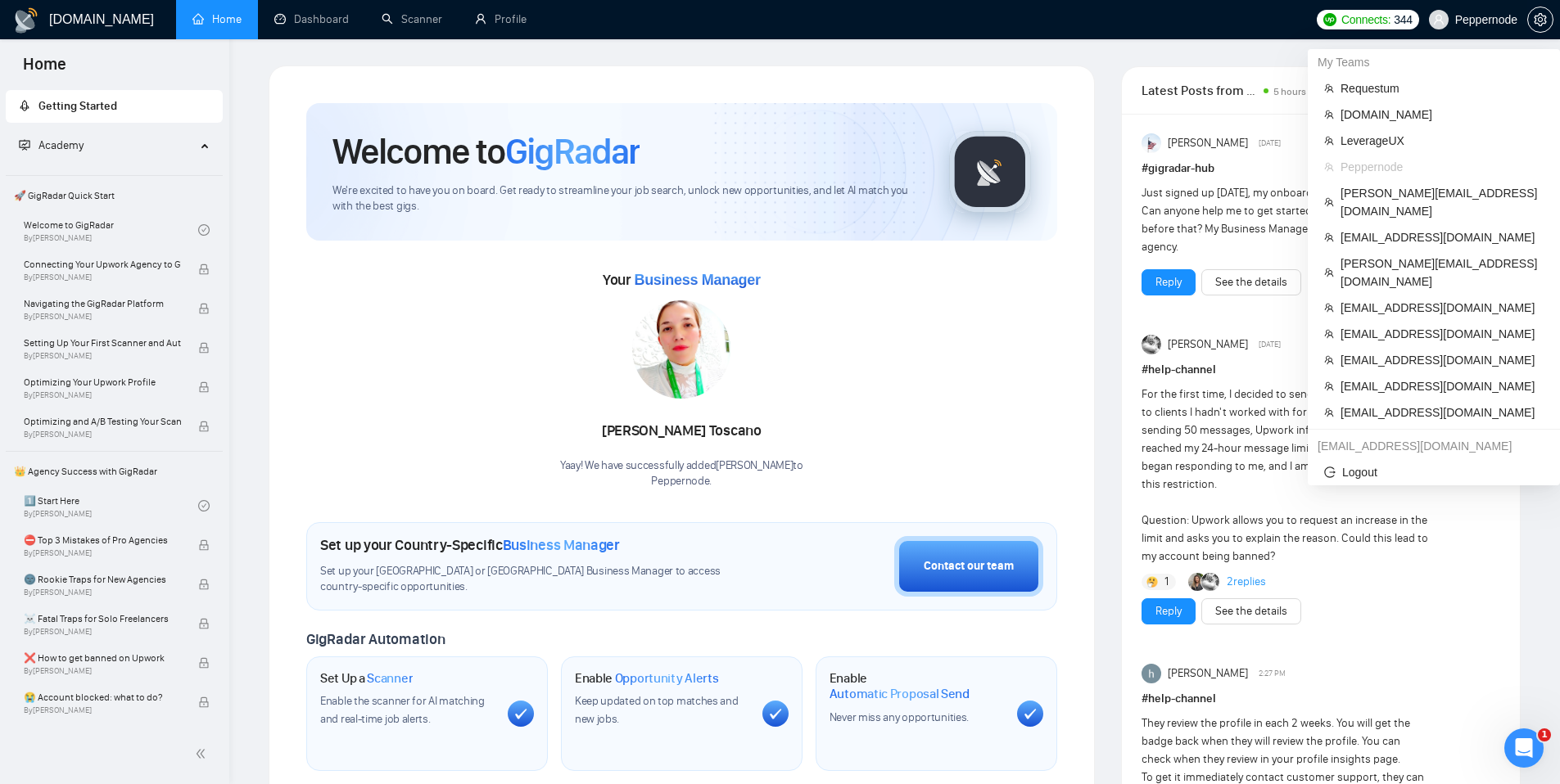
click at [1481, 20] on span "Peppernode" at bounding box center [1486, 20] width 62 height 0
drag, startPoint x: 1409, startPoint y: 140, endPoint x: 1011, endPoint y: 179, distance: 399.9
click at [1409, 140] on span "LeverageUX" at bounding box center [1441, 140] width 203 height 18
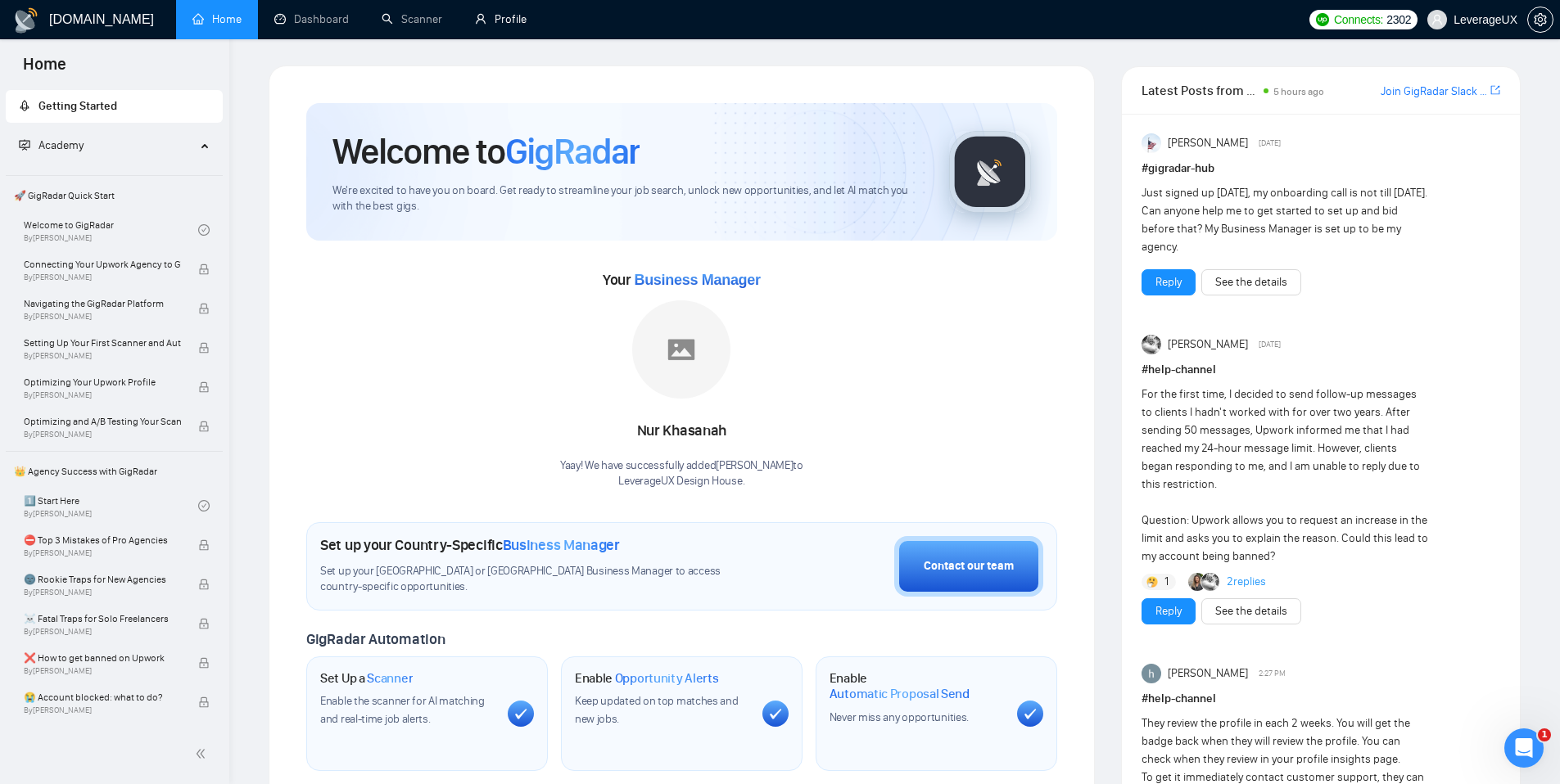
drag, startPoint x: 492, startPoint y: 22, endPoint x: 514, endPoint y: 92, distance: 73.4
click at [491, 22] on link "Profile" at bounding box center [500, 19] width 51 height 14
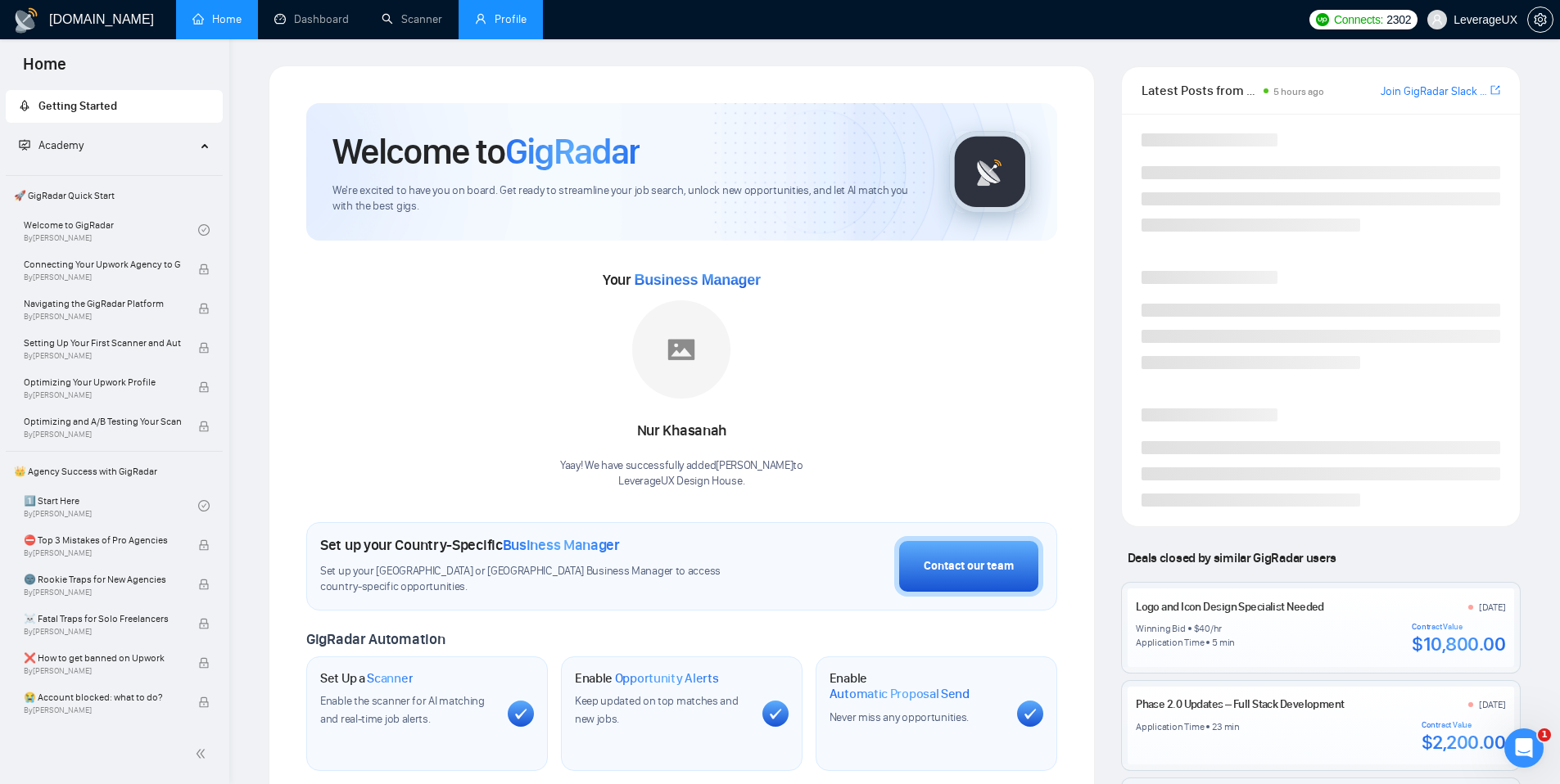
click at [495, 20] on link "Profile" at bounding box center [500, 19] width 51 height 14
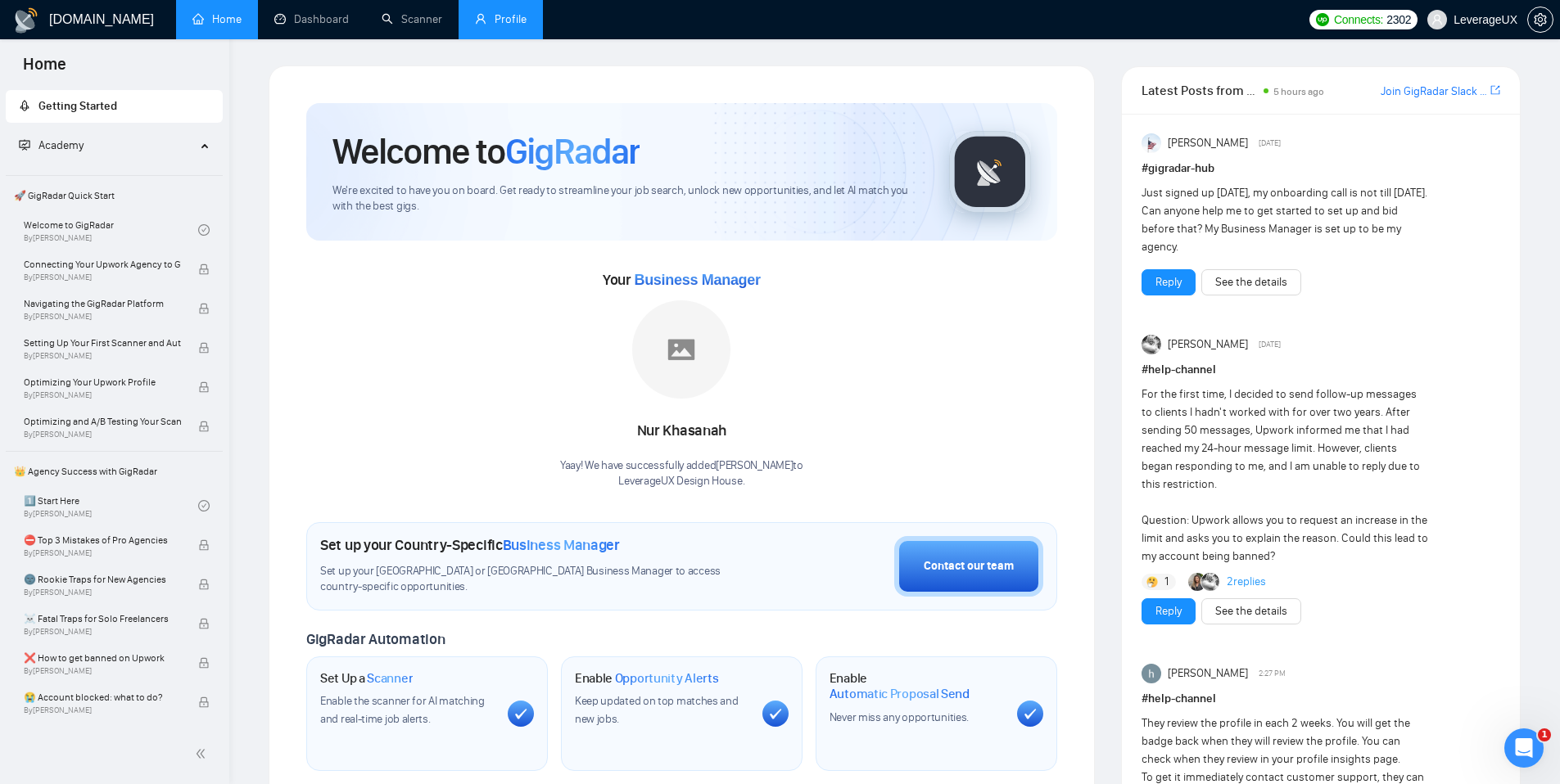
click at [502, 22] on link "Profile" at bounding box center [500, 19] width 51 height 14
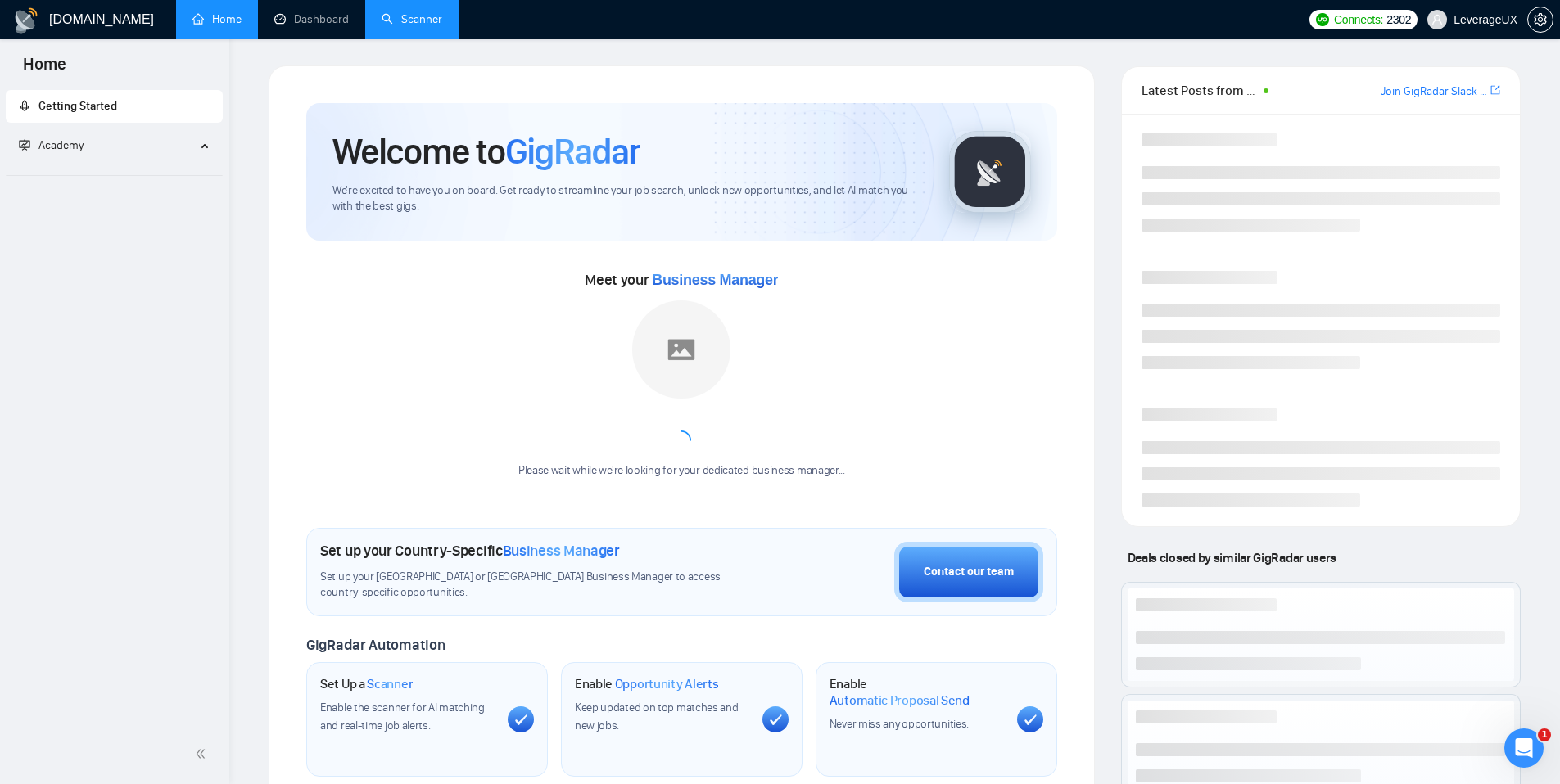
click at [429, 26] on link "Scanner" at bounding box center [412, 19] width 61 height 14
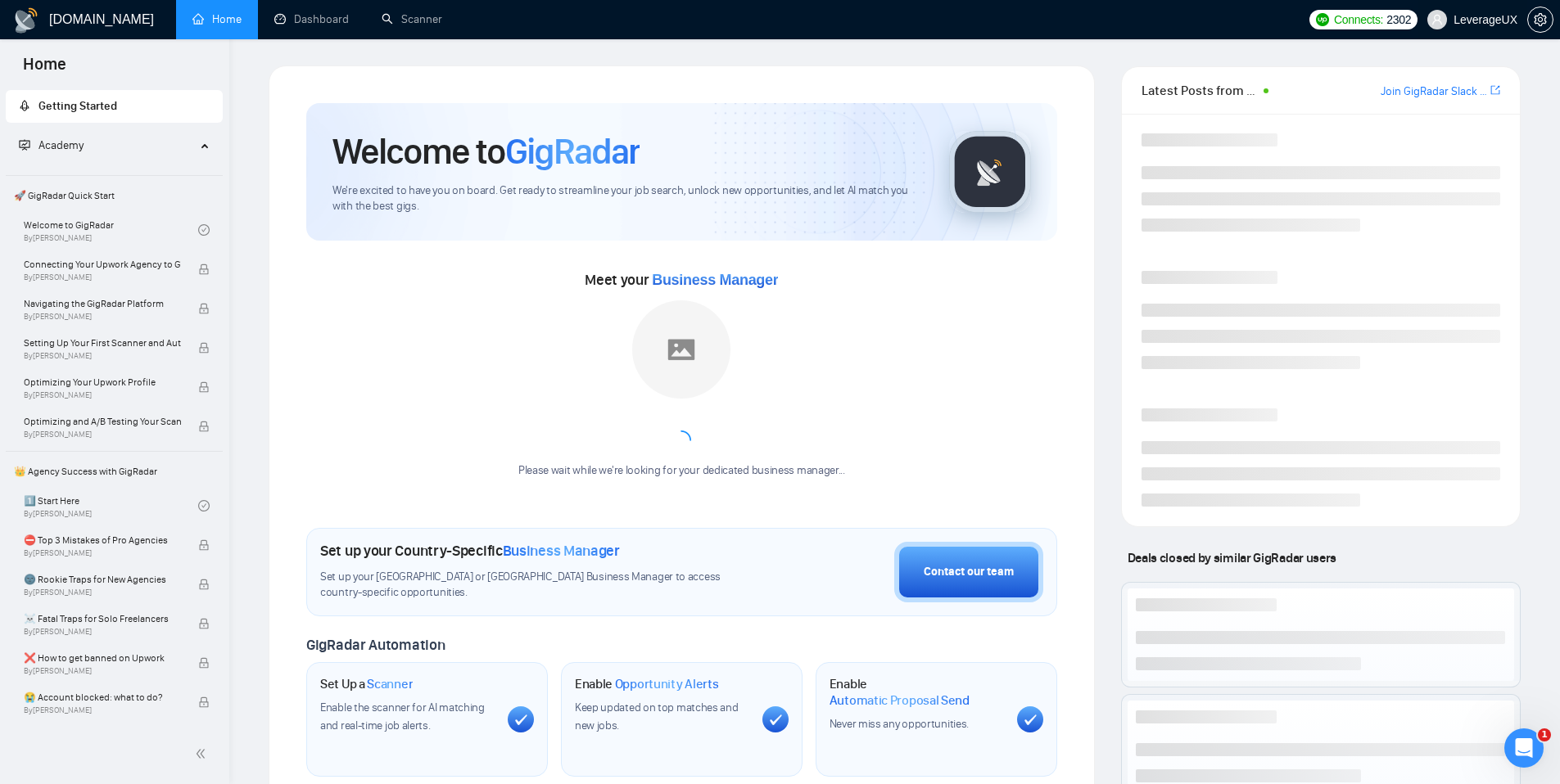
click at [1479, 29] on span "LeverageUX" at bounding box center [1472, 20] width 109 height 52
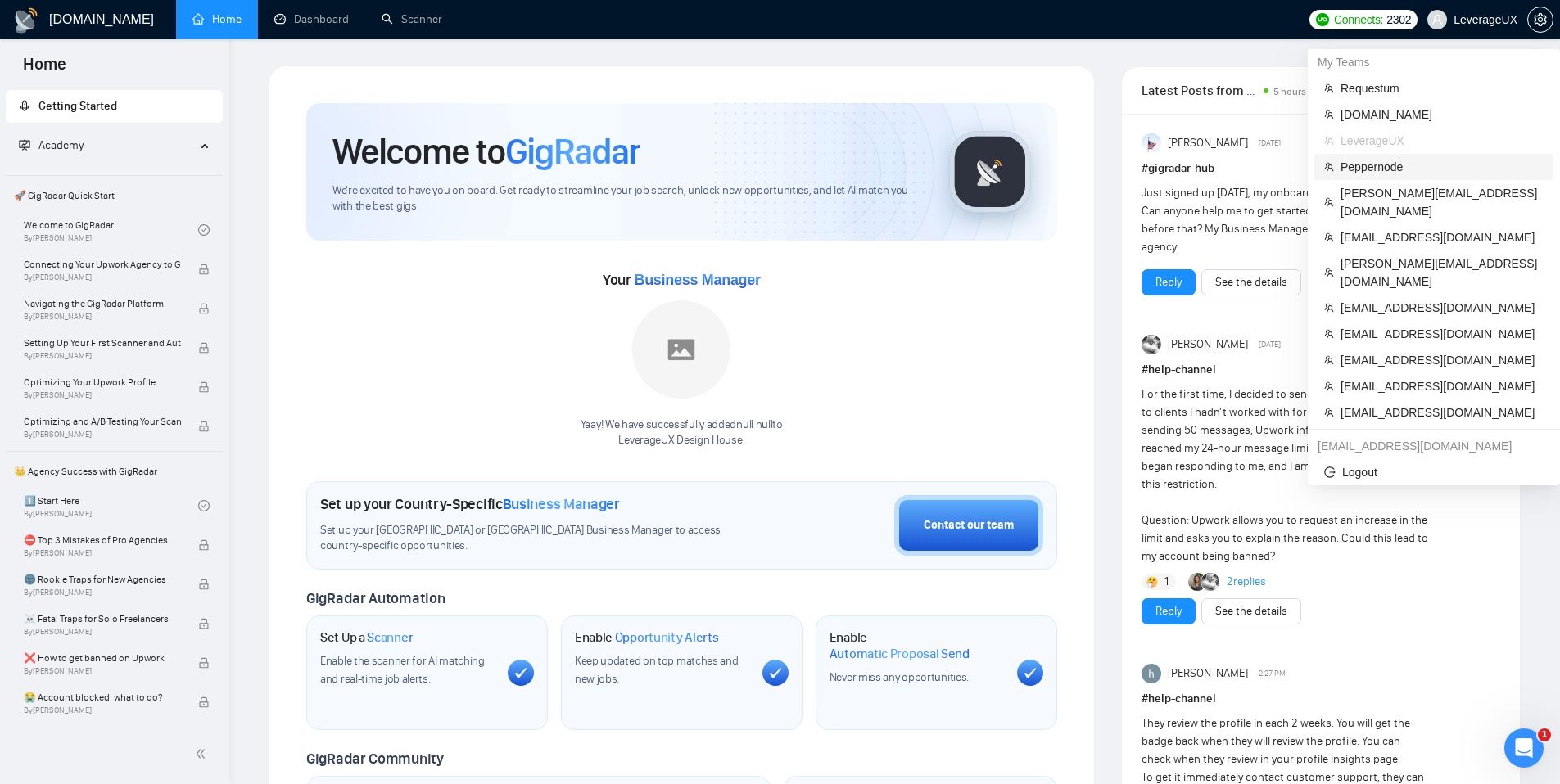
click at [1389, 162] on span "Peppernode" at bounding box center [1441, 167] width 203 height 18
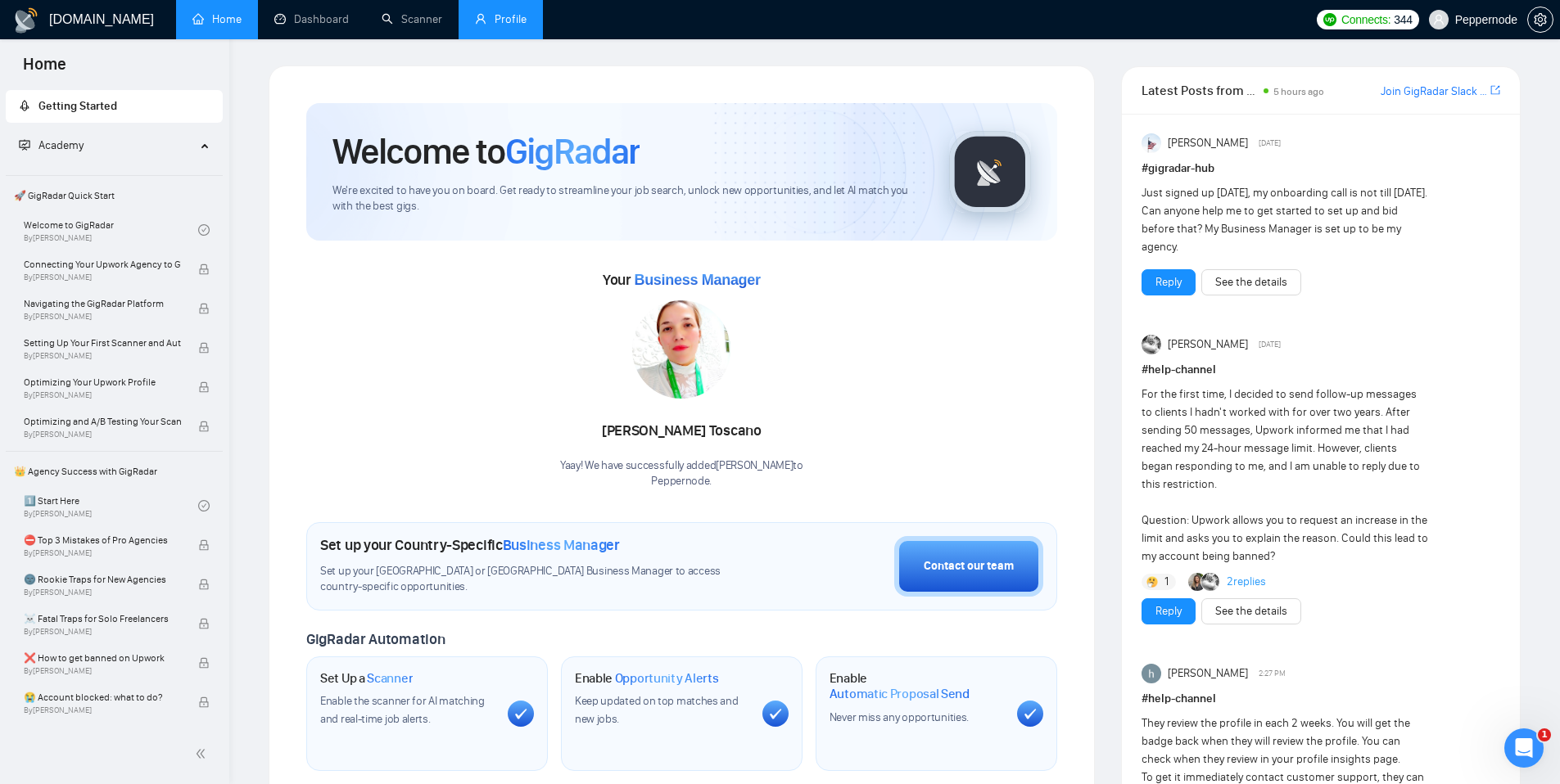
click at [486, 25] on link "Profile" at bounding box center [500, 19] width 51 height 14
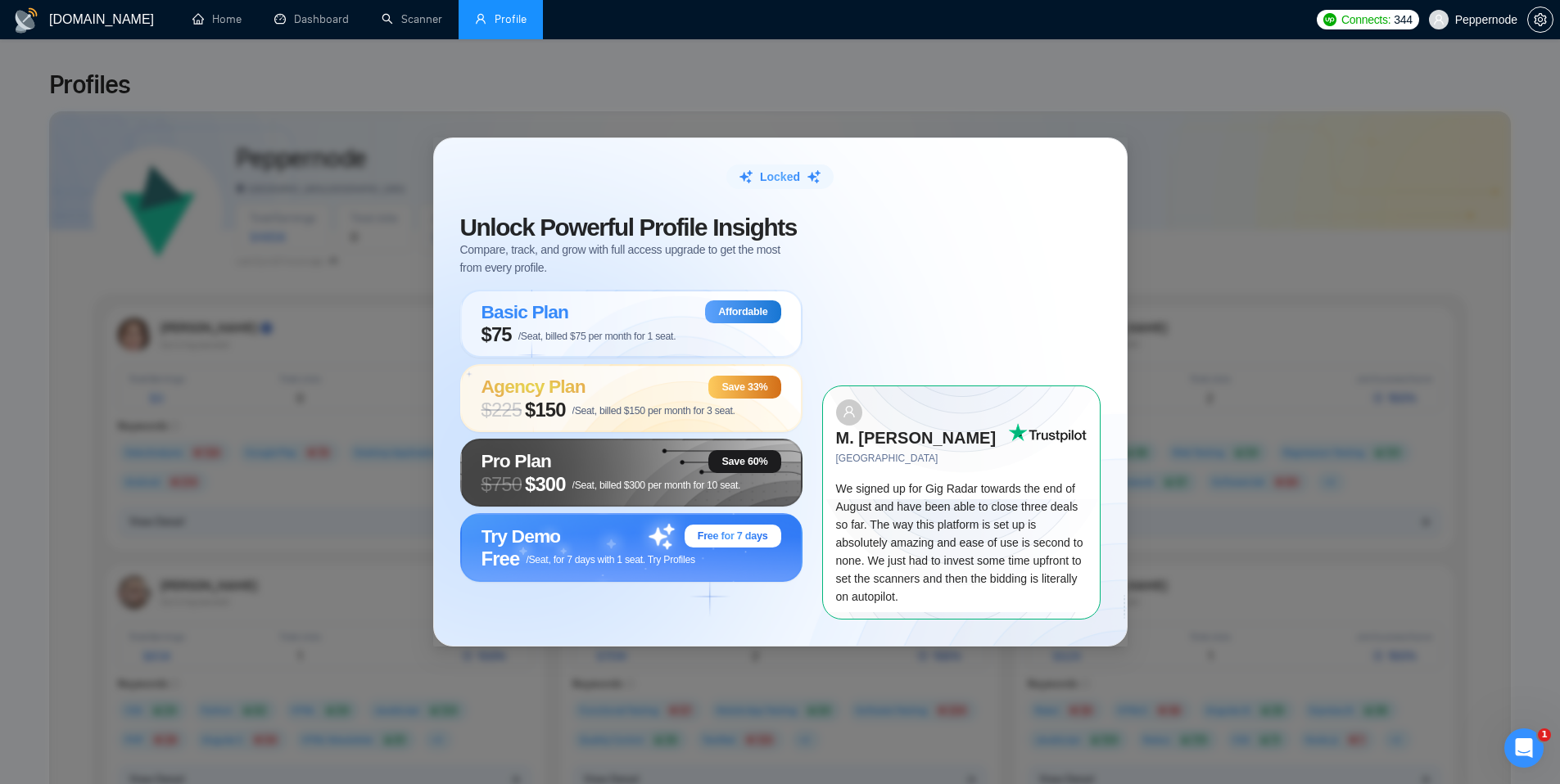
click at [776, 186] on span "Locked" at bounding box center [780, 176] width 40 height 18
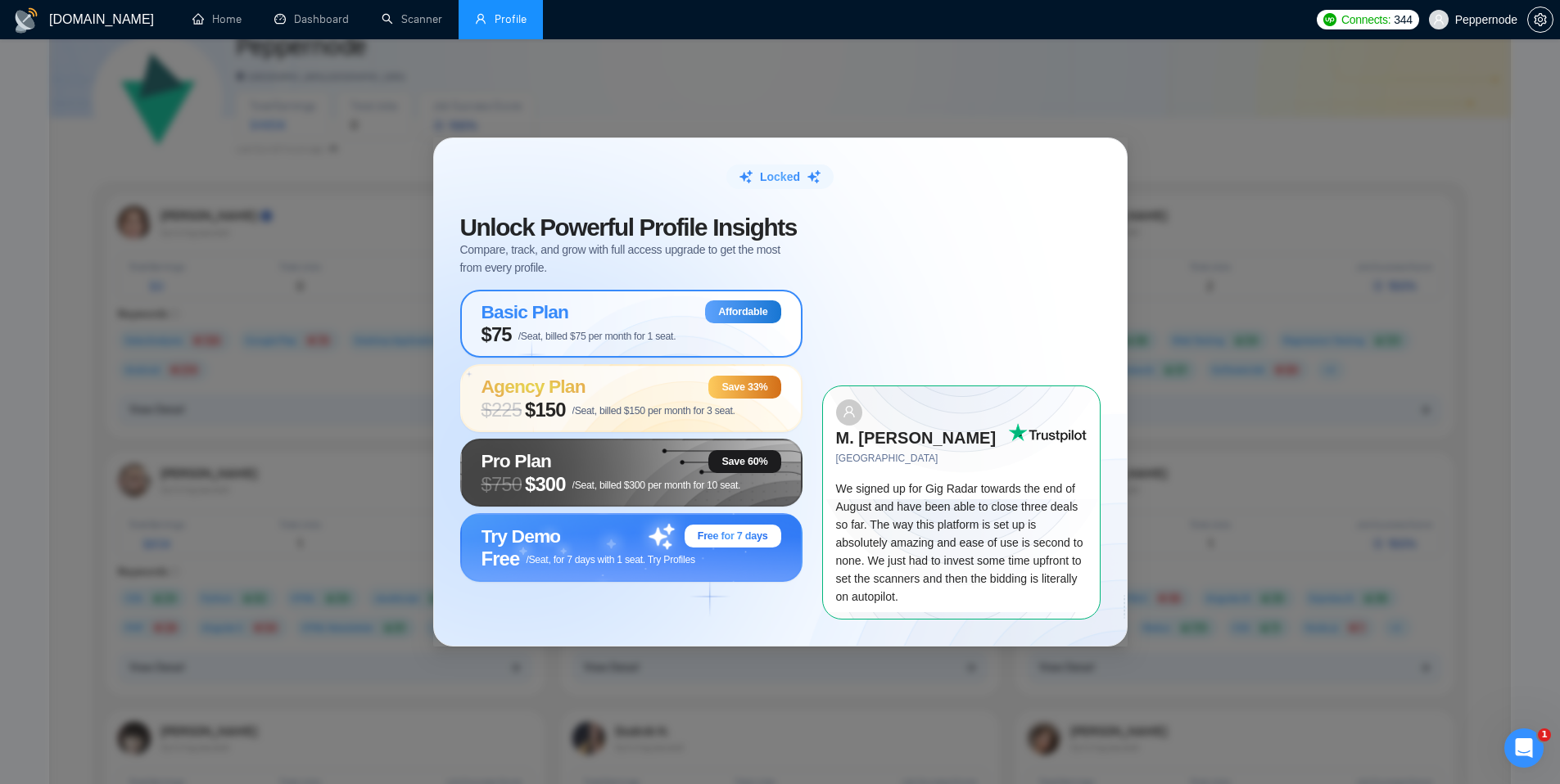
scroll to position [127, 0]
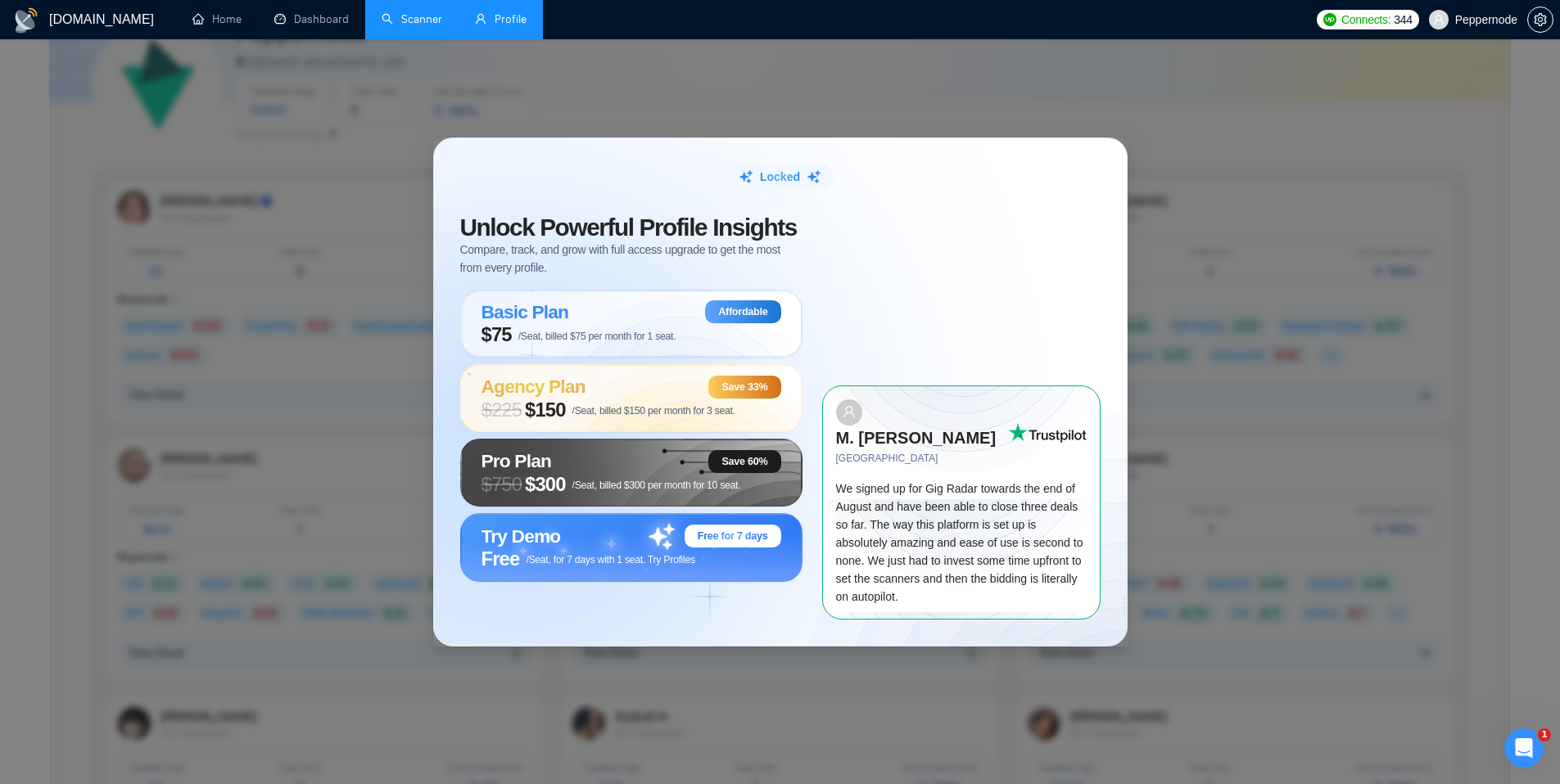
click at [416, 24] on link "Scanner" at bounding box center [412, 19] width 61 height 14
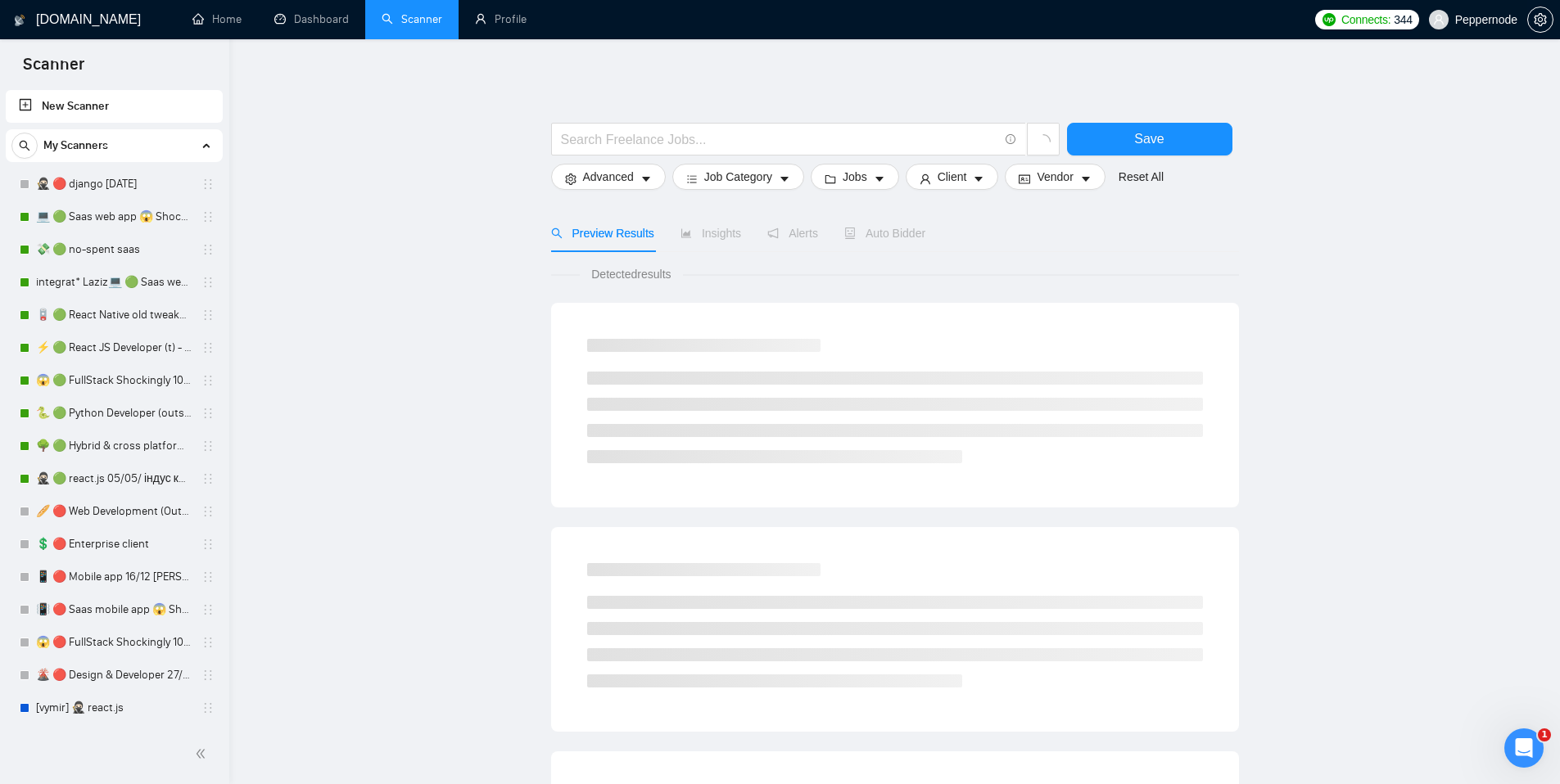
click at [1486, 20] on span "Peppernode" at bounding box center [1486, 20] width 62 height 0
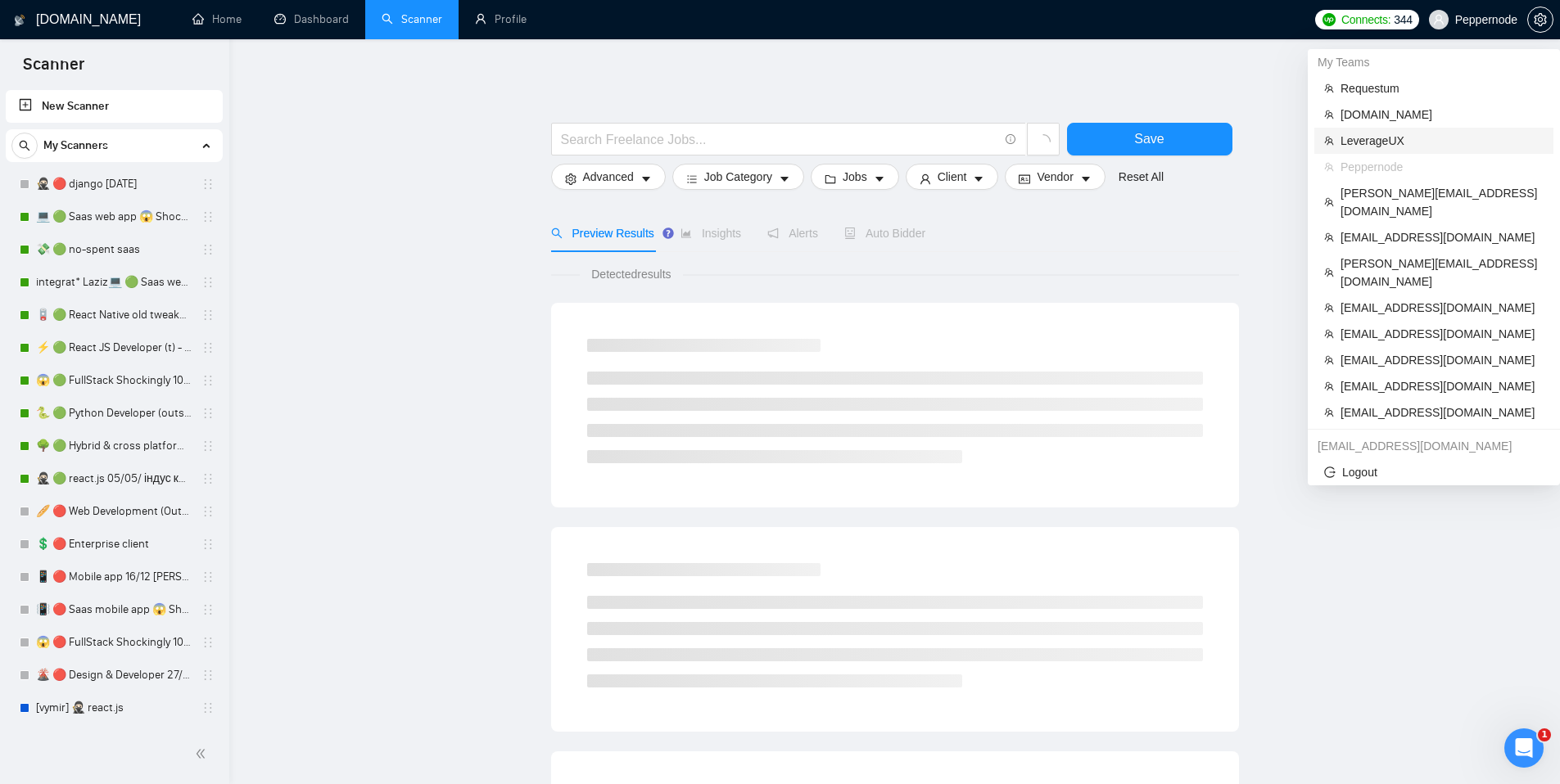
click at [1382, 138] on span "LeverageUX" at bounding box center [1441, 140] width 203 height 18
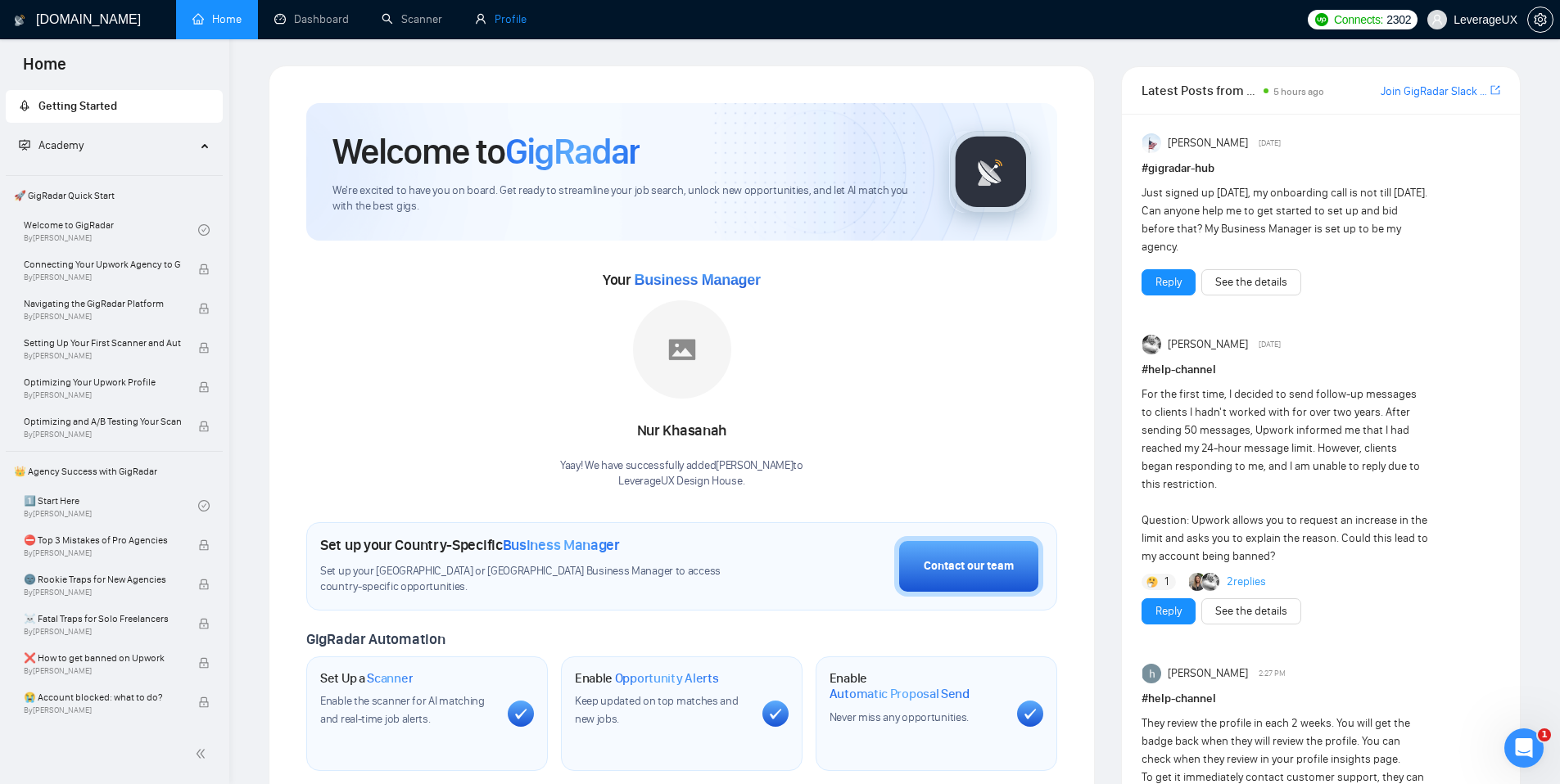
click at [499, 25] on link "Profile" at bounding box center [500, 19] width 51 height 14
